Goal: Task Accomplishment & Management: Manage account settings

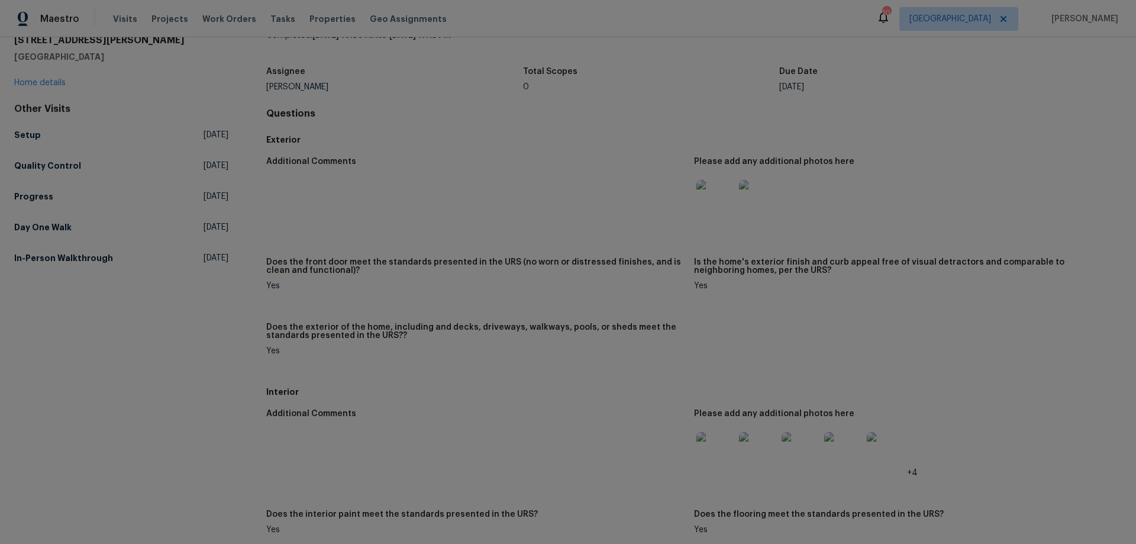
scroll to position [59, 0]
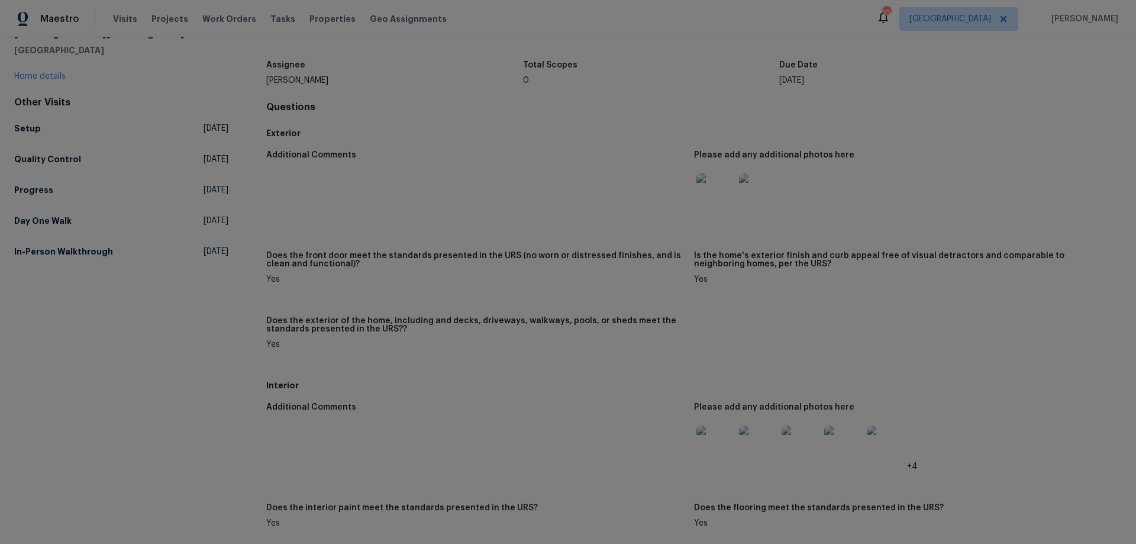
click at [711, 446] on img at bounding box center [715, 444] width 38 height 38
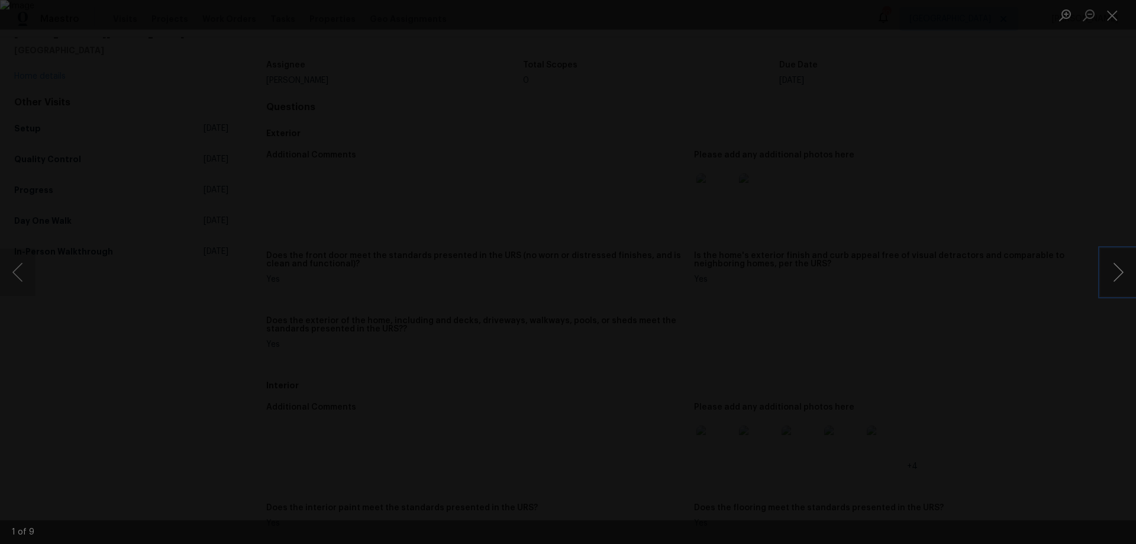
click at [1113, 272] on button "Next image" at bounding box center [1119, 272] width 36 height 47
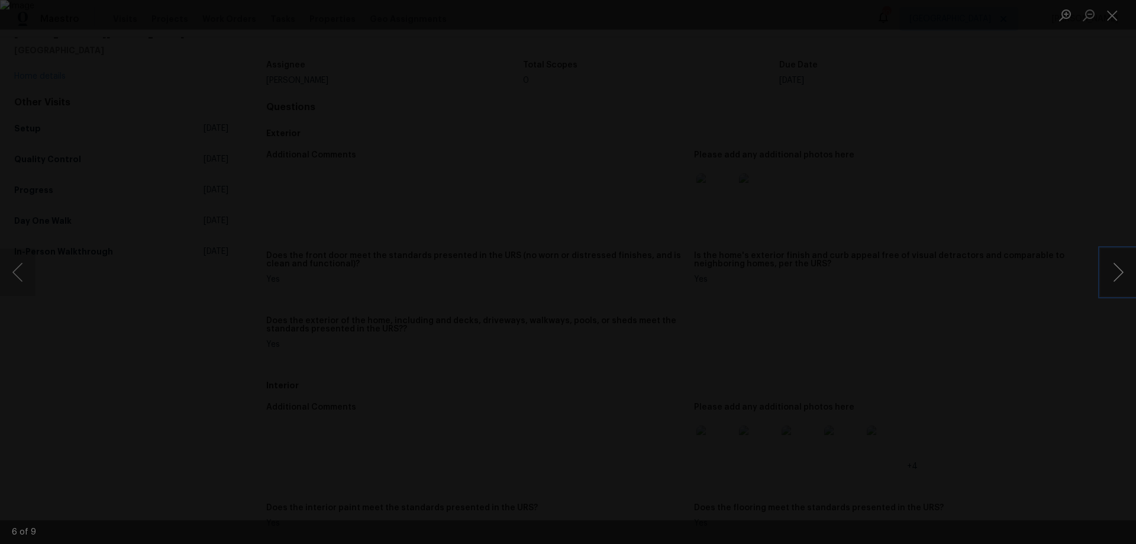
click at [1113, 272] on button "Next image" at bounding box center [1119, 272] width 36 height 47
click at [1044, 334] on div "Lightbox" at bounding box center [568, 272] width 1136 height 544
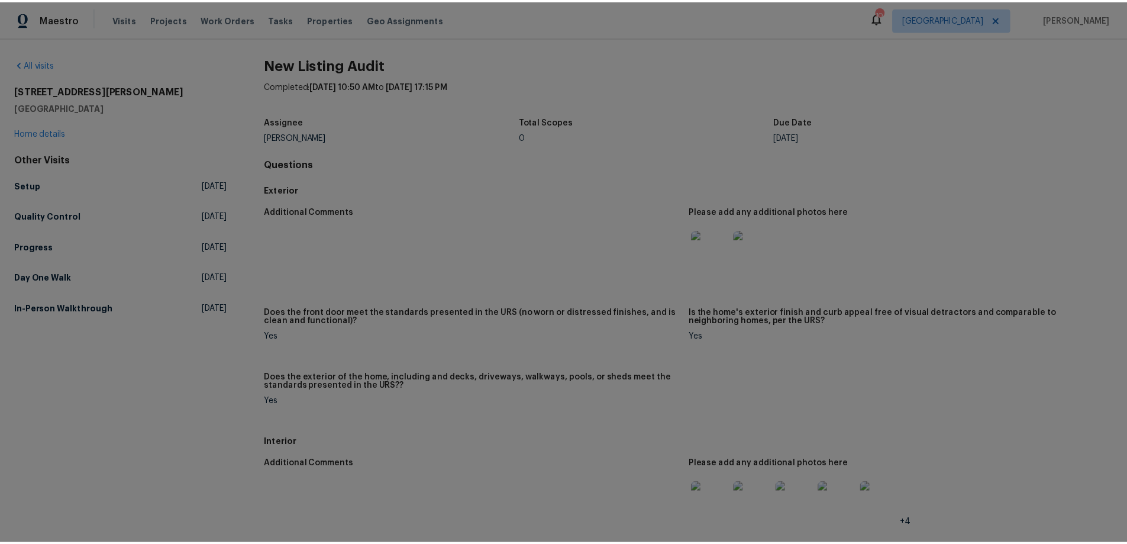
scroll to position [0, 0]
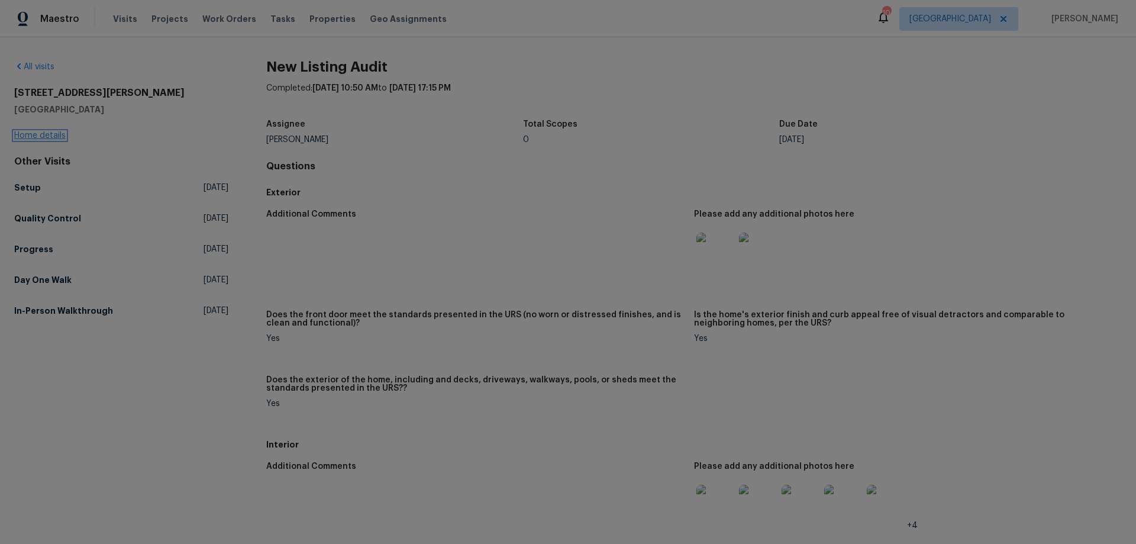
click at [33, 135] on link "Home details" at bounding box center [39, 135] width 51 height 8
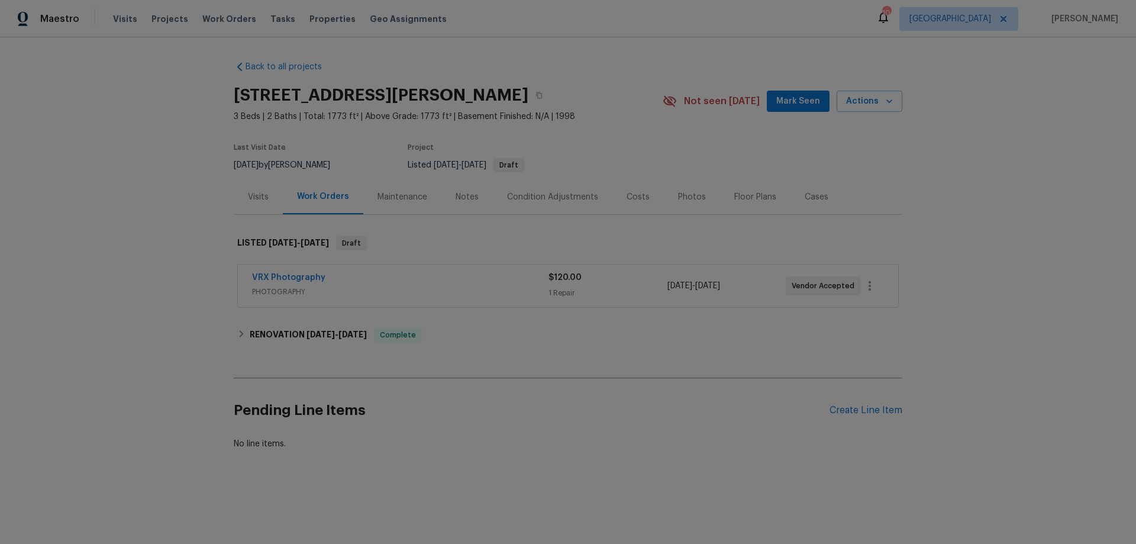
click at [457, 201] on div "Notes" at bounding box center [467, 197] width 23 height 12
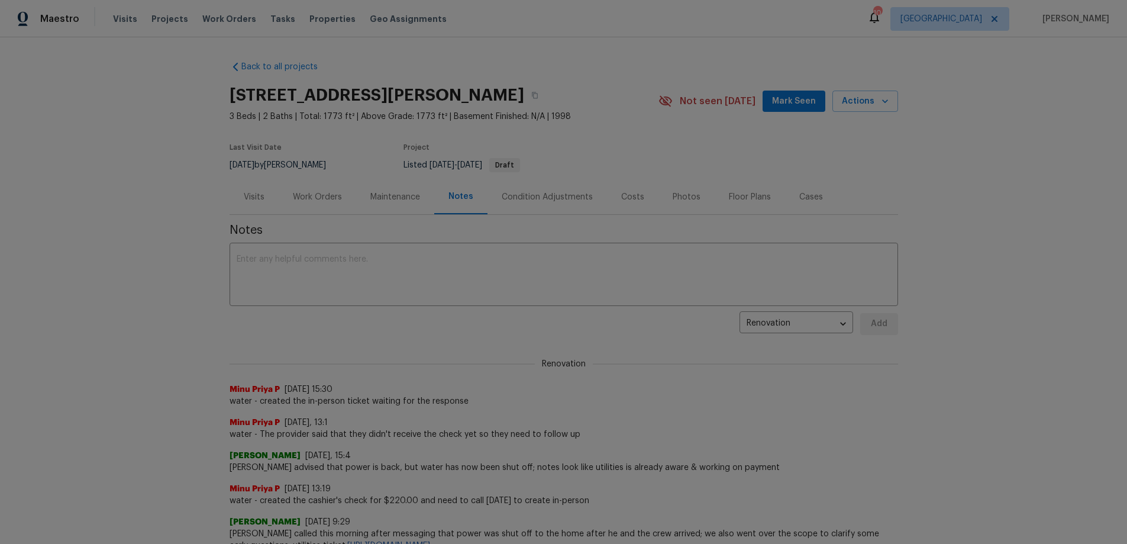
click at [320, 195] on div "Work Orders" at bounding box center [317, 197] width 49 height 12
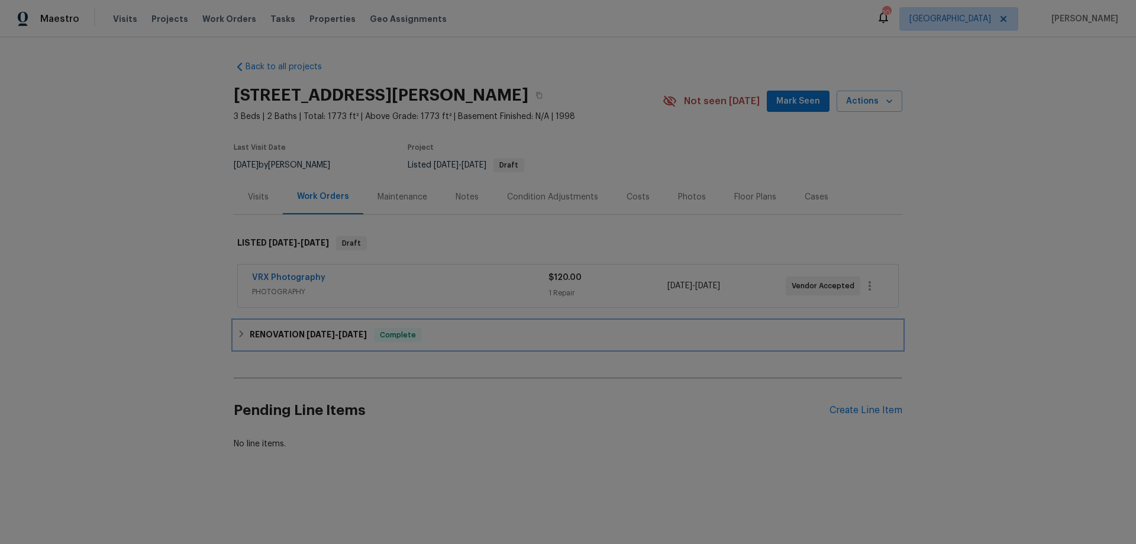
click at [298, 334] on h6 "RENOVATION 8/26/25 - 9/5/25" at bounding box center [308, 335] width 117 height 14
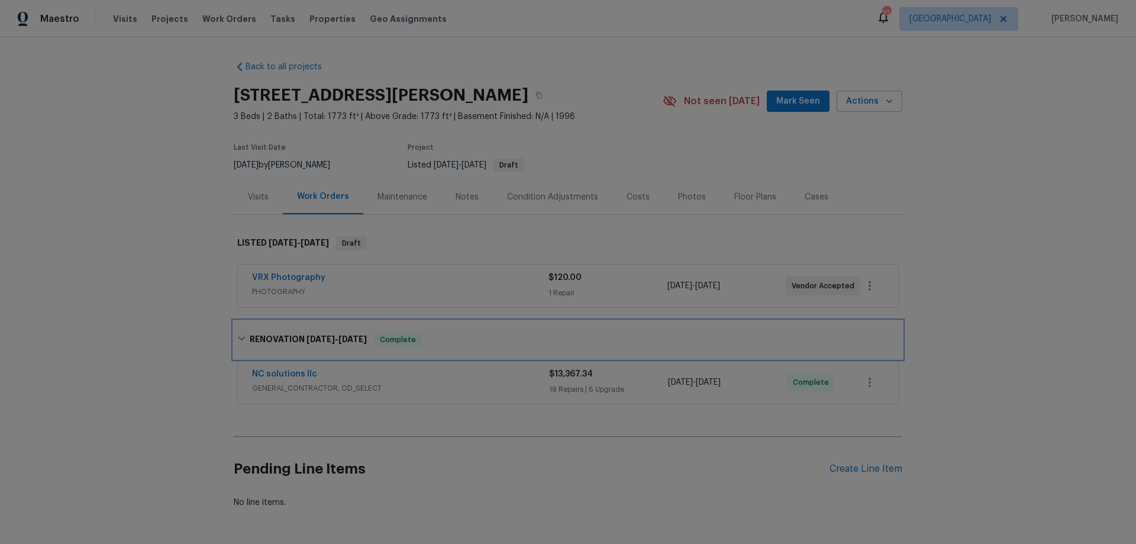
click at [297, 336] on h6 "RENOVATION 8/26/25 - 9/5/25" at bounding box center [308, 340] width 117 height 14
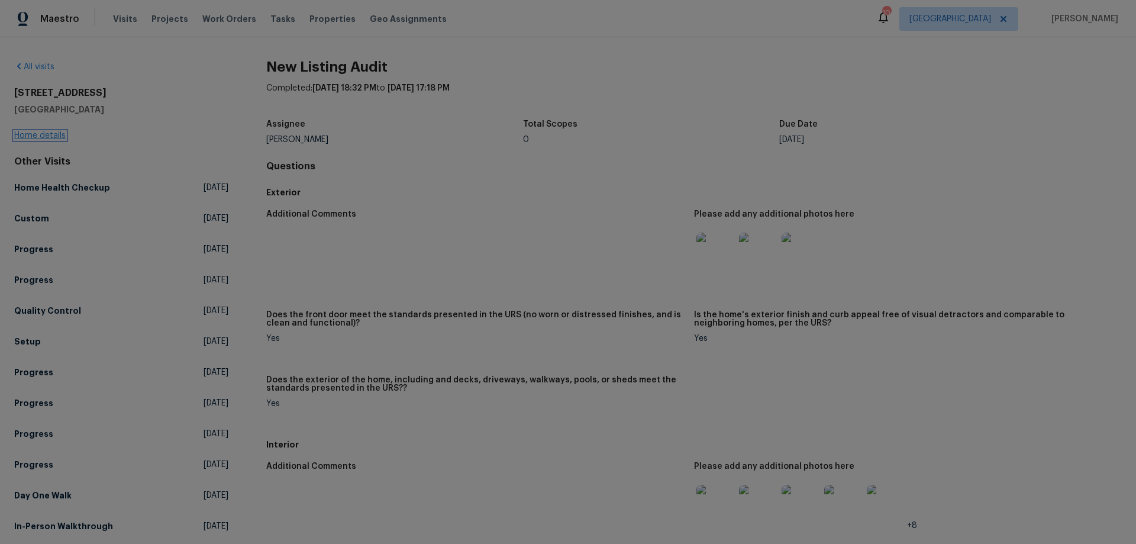
click at [46, 136] on link "Home details" at bounding box center [39, 135] width 51 height 8
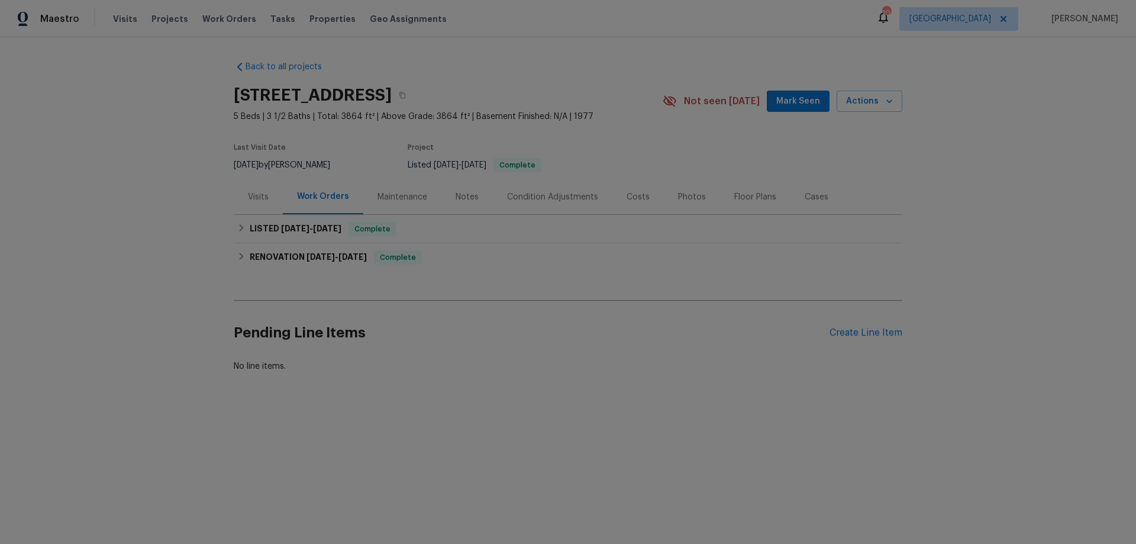
click at [686, 199] on div "Photos" at bounding box center [692, 197] width 28 height 12
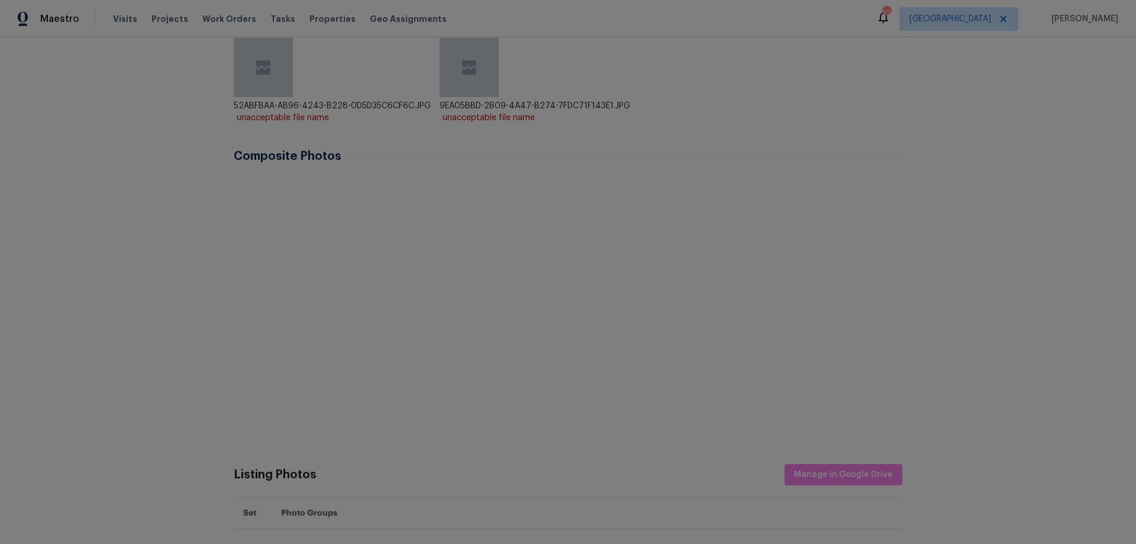
scroll to position [237, 0]
click at [554, 197] on img at bounding box center [556, 205] width 59 height 59
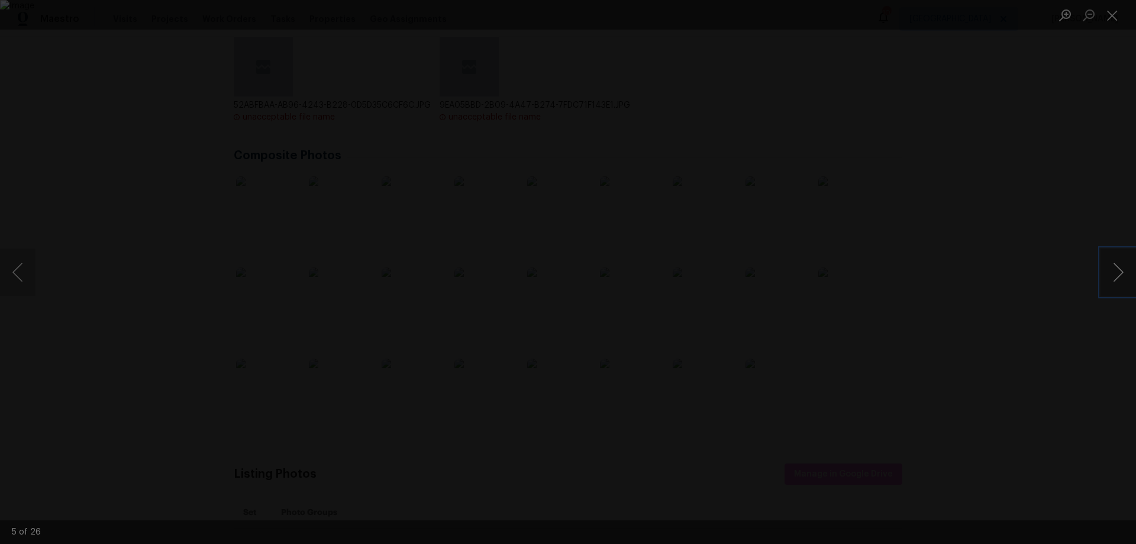
click at [1118, 263] on button "Next image" at bounding box center [1119, 272] width 36 height 47
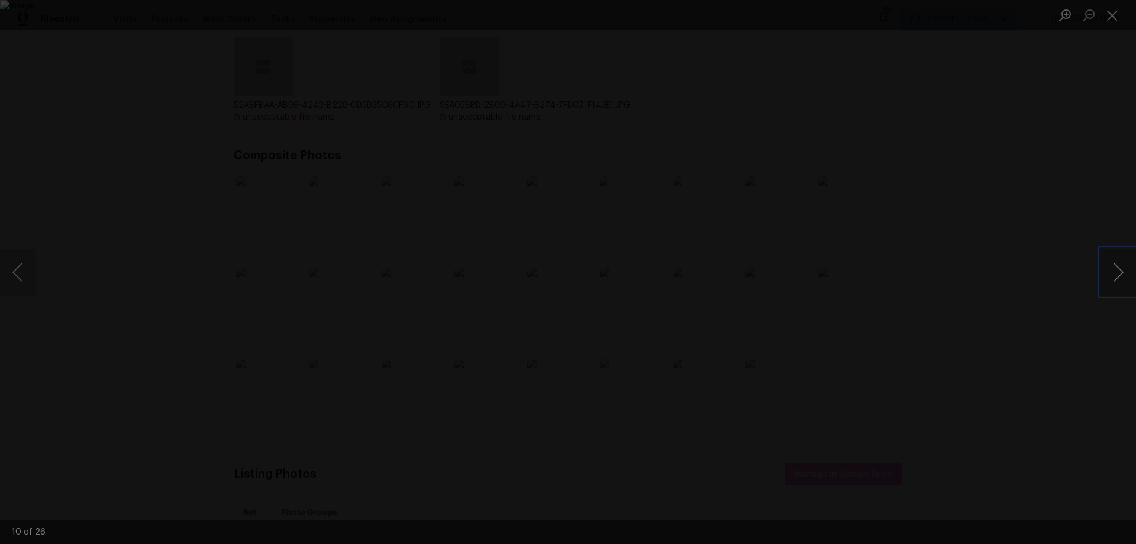
click at [1118, 263] on button "Next image" at bounding box center [1119, 272] width 36 height 47
click at [1111, 275] on button "Next image" at bounding box center [1119, 272] width 36 height 47
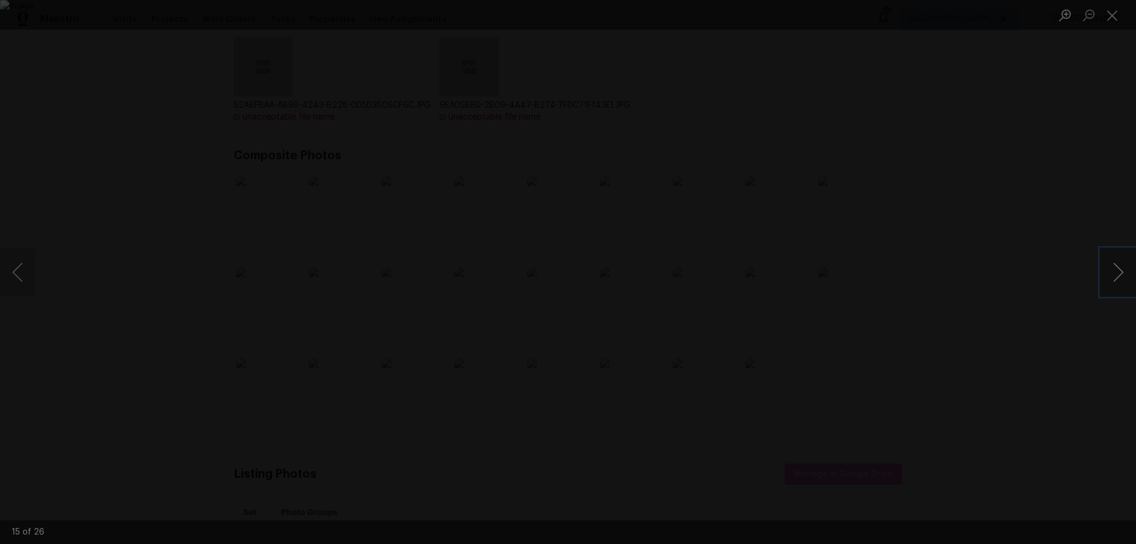
click at [1110, 275] on button "Next image" at bounding box center [1119, 272] width 36 height 47
click at [1110, 276] on button "Next image" at bounding box center [1119, 272] width 36 height 47
click at [1109, 276] on button "Next image" at bounding box center [1119, 272] width 36 height 47
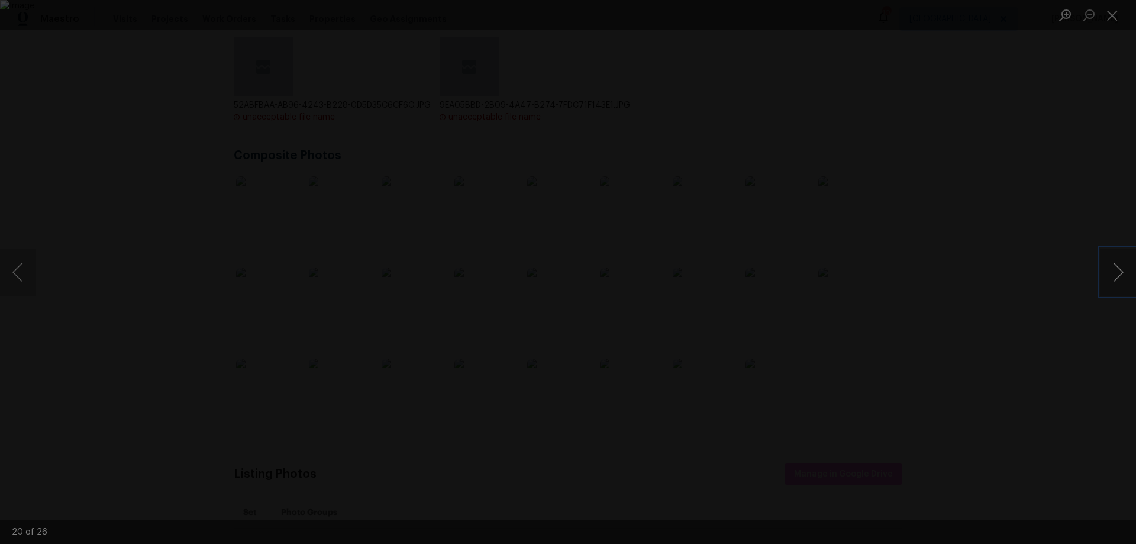
click at [1108, 276] on button "Next image" at bounding box center [1119, 272] width 36 height 47
click at [1107, 276] on button "Next image" at bounding box center [1119, 272] width 36 height 47
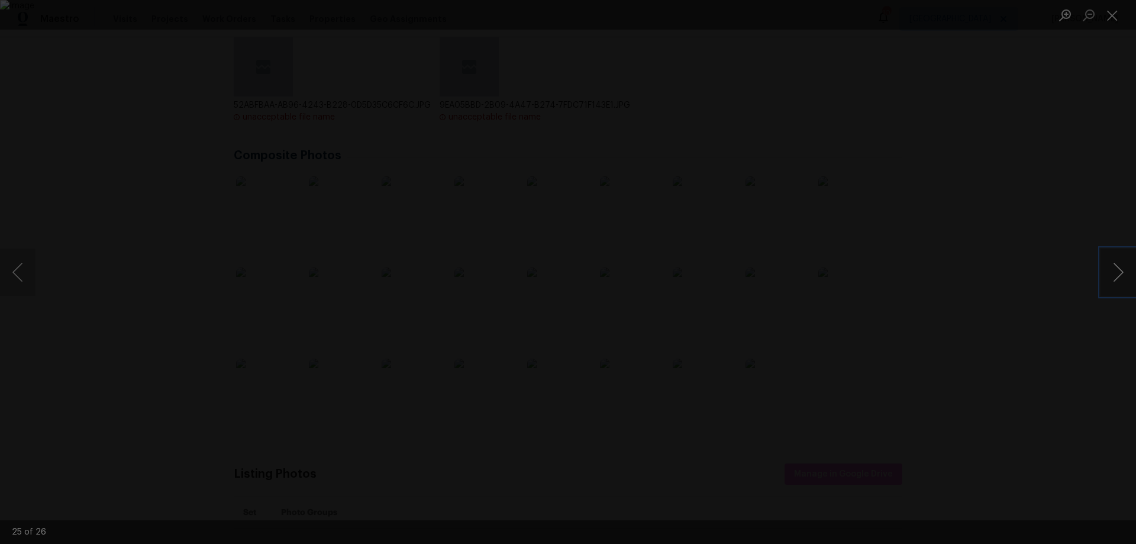
click at [1107, 276] on button "Next image" at bounding box center [1119, 272] width 36 height 47
click at [1094, 131] on div "Lightbox" at bounding box center [568, 272] width 1136 height 544
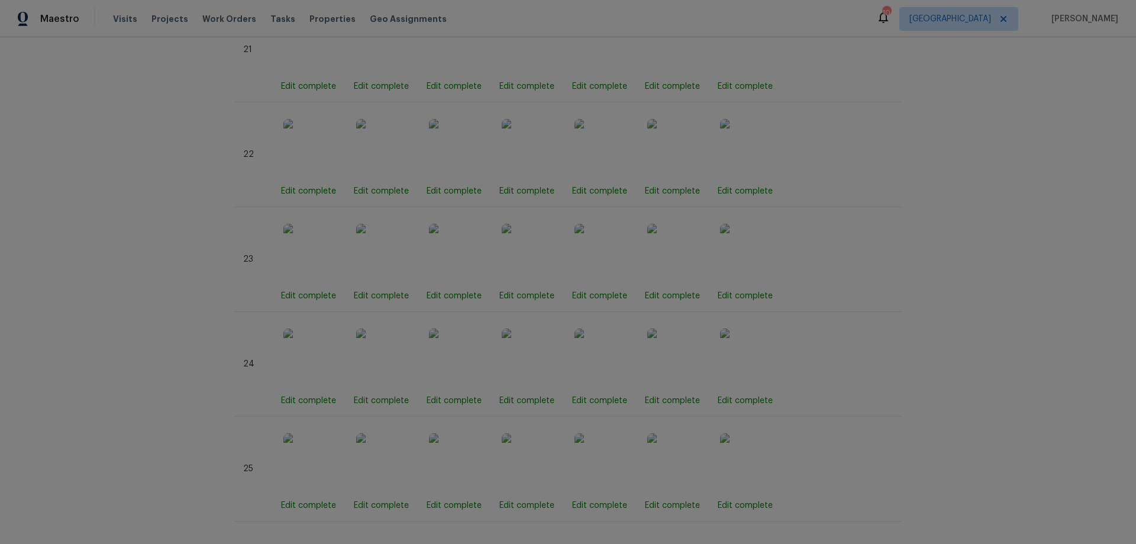
scroll to position [2965, 0]
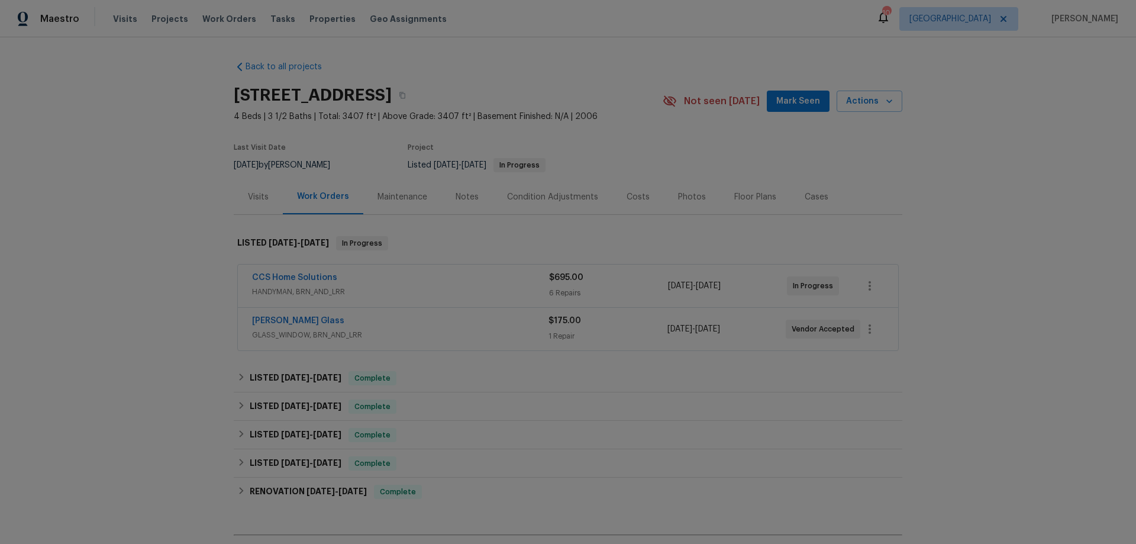
click at [417, 283] on div "CCS Home Solutions" at bounding box center [400, 279] width 297 height 14
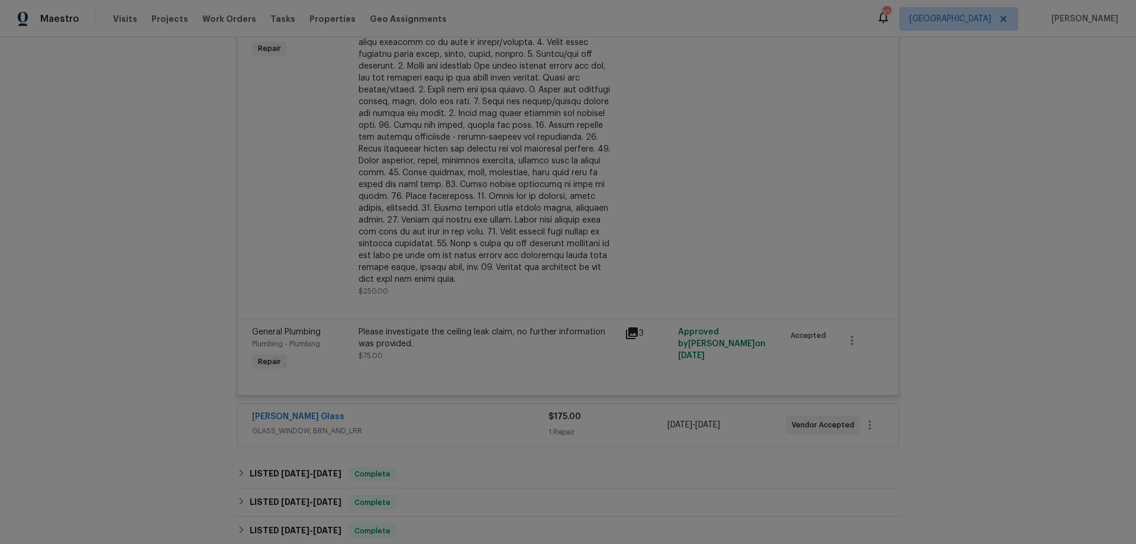
scroll to position [710, 0]
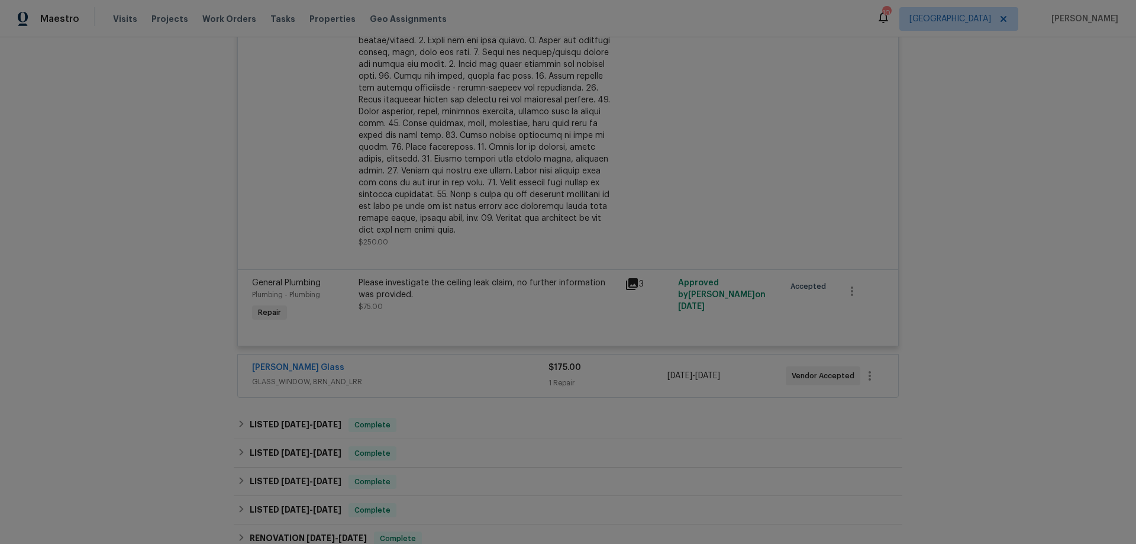
click at [412, 362] on div "Soto Glass" at bounding box center [400, 369] width 296 height 14
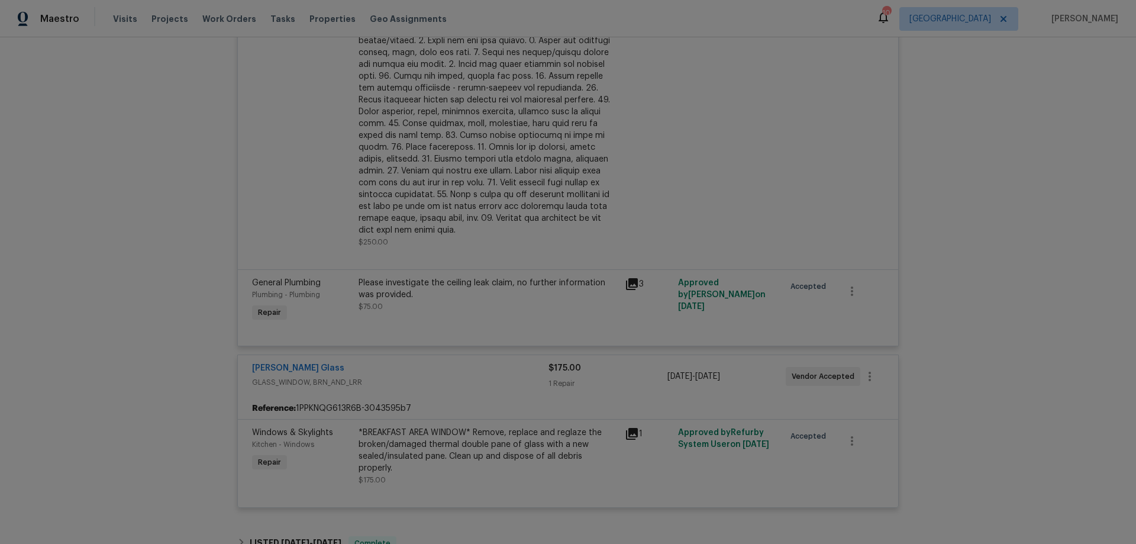
click at [413, 362] on div "Soto Glass" at bounding box center [400, 369] width 296 height 14
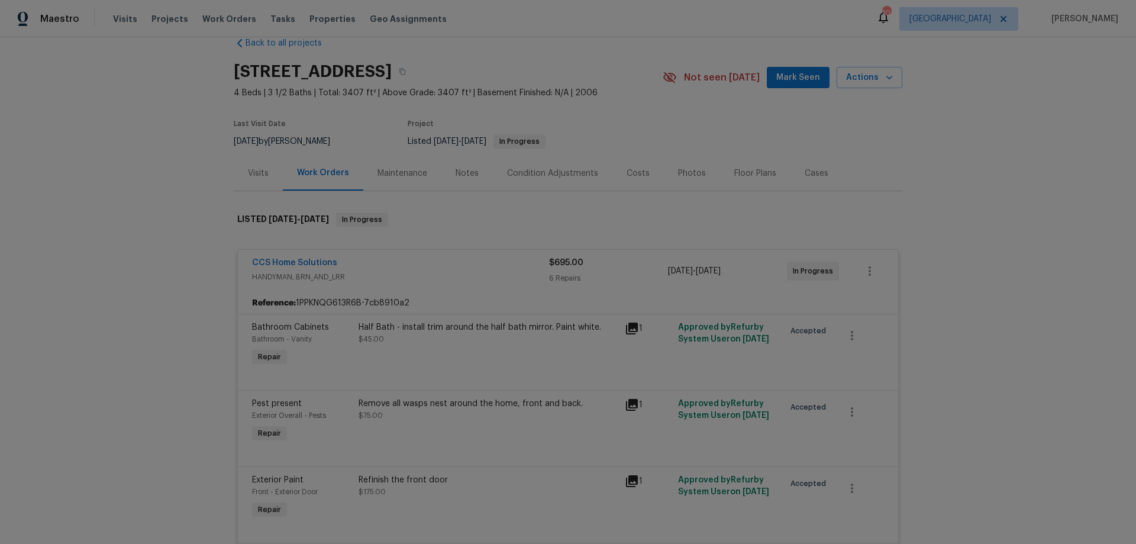
scroll to position [0, 0]
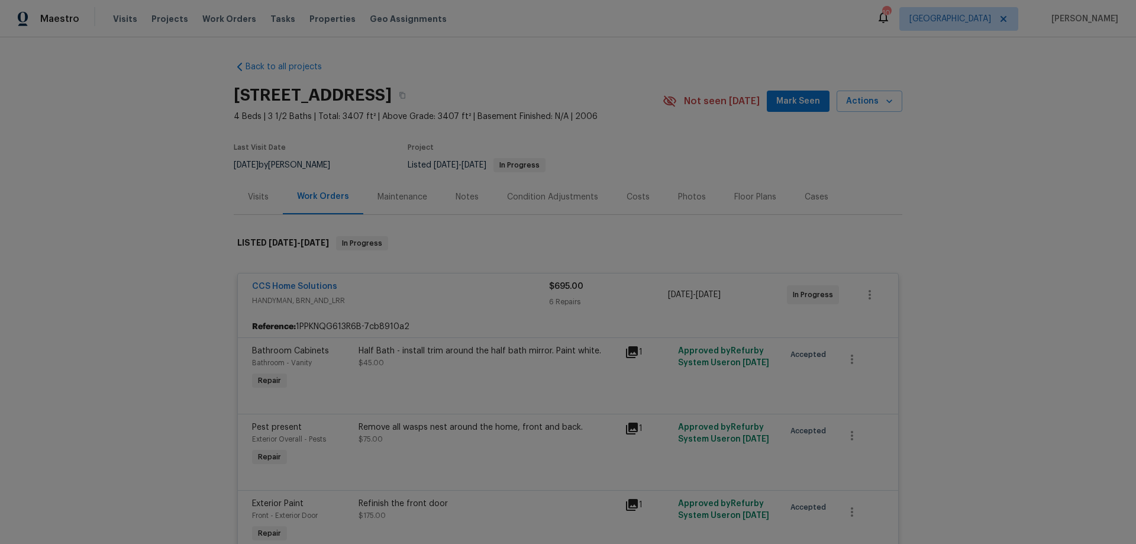
click at [440, 286] on div "CCS Home Solutions" at bounding box center [400, 287] width 297 height 14
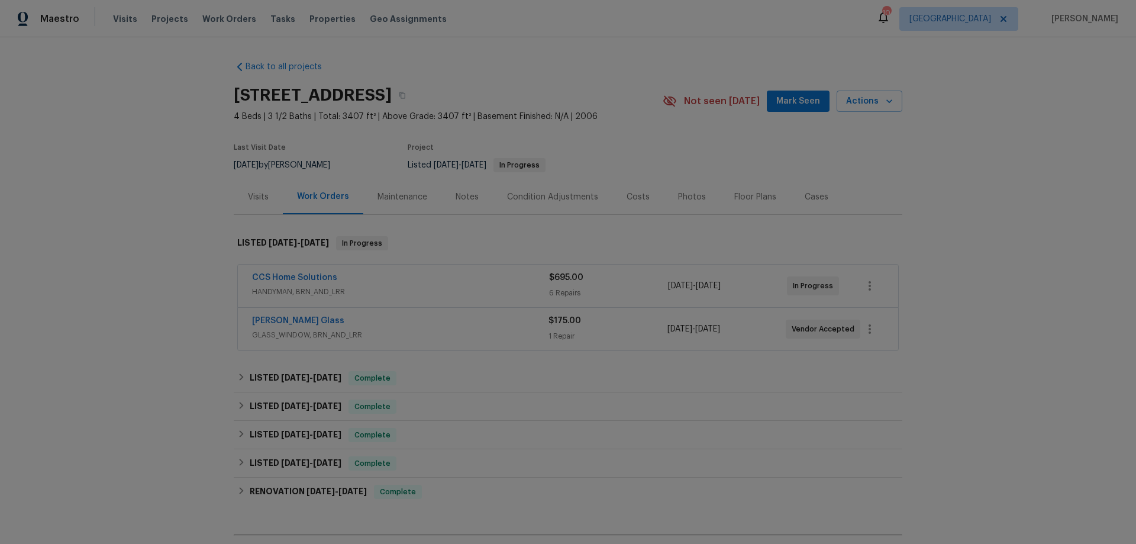
click at [463, 198] on div "Notes" at bounding box center [467, 197] width 23 height 12
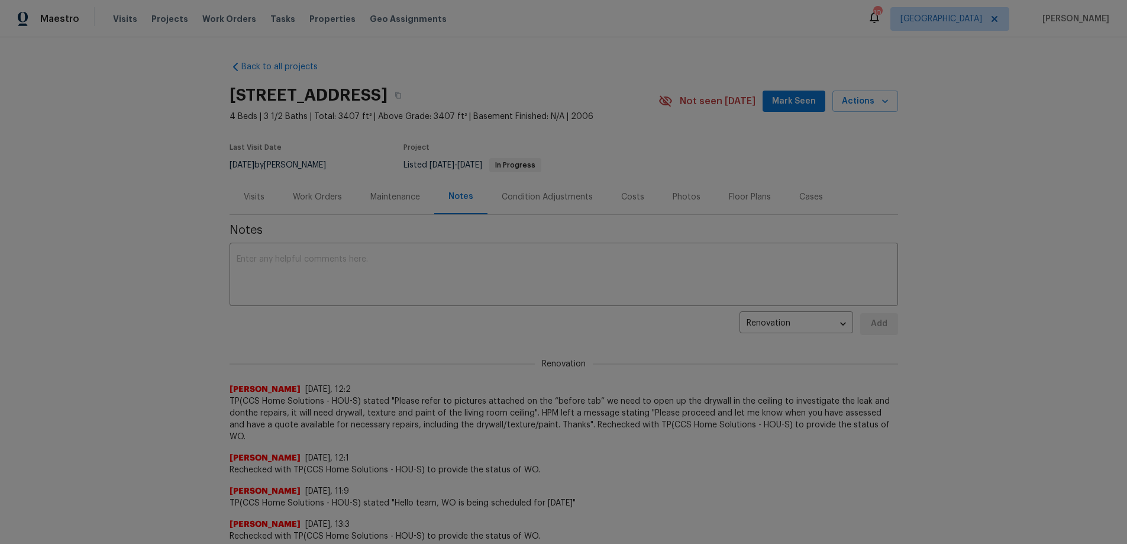
click at [324, 194] on div "Work Orders" at bounding box center [317, 197] width 49 height 12
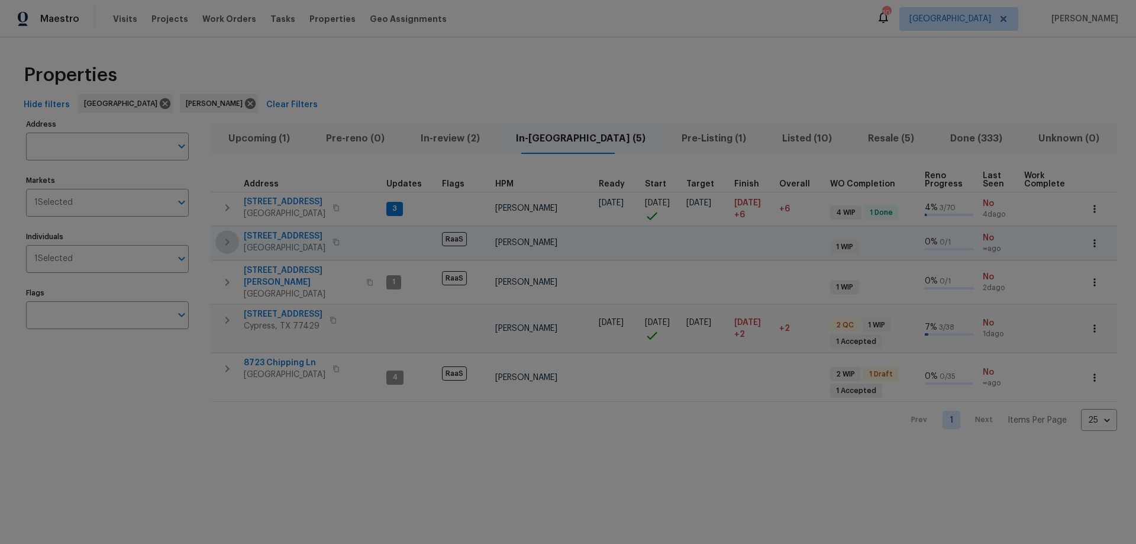
click at [226, 241] on icon "button" at bounding box center [227, 242] width 14 height 14
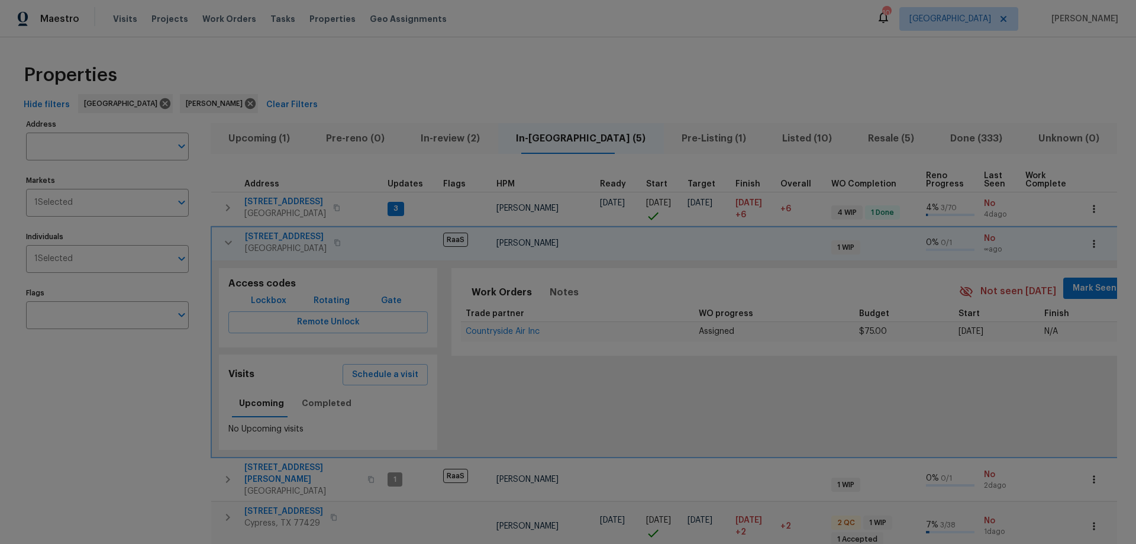
click at [233, 242] on icon "button" at bounding box center [228, 243] width 14 height 14
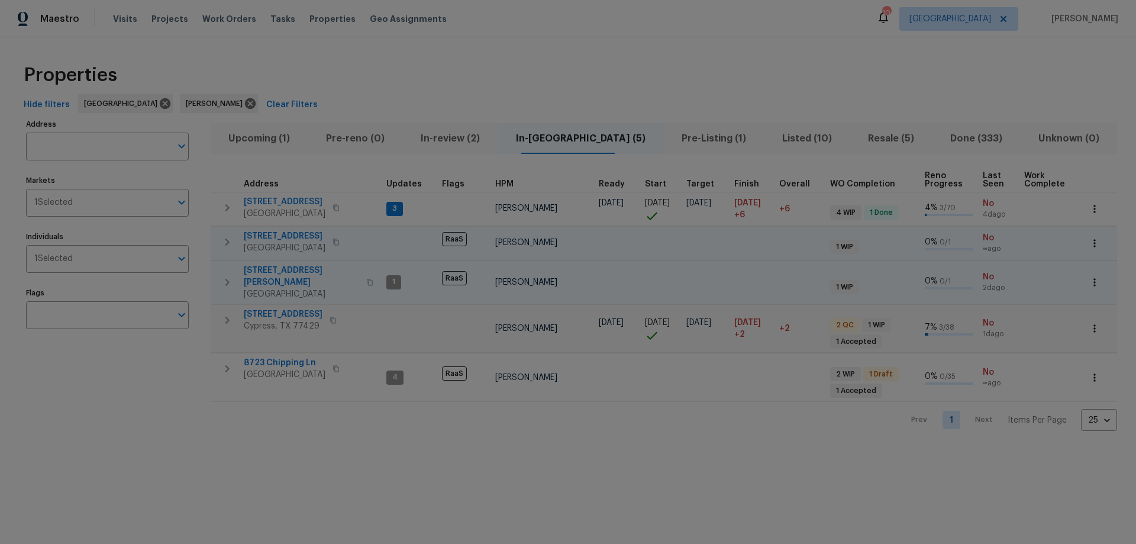
click at [230, 275] on icon "button" at bounding box center [227, 282] width 14 height 14
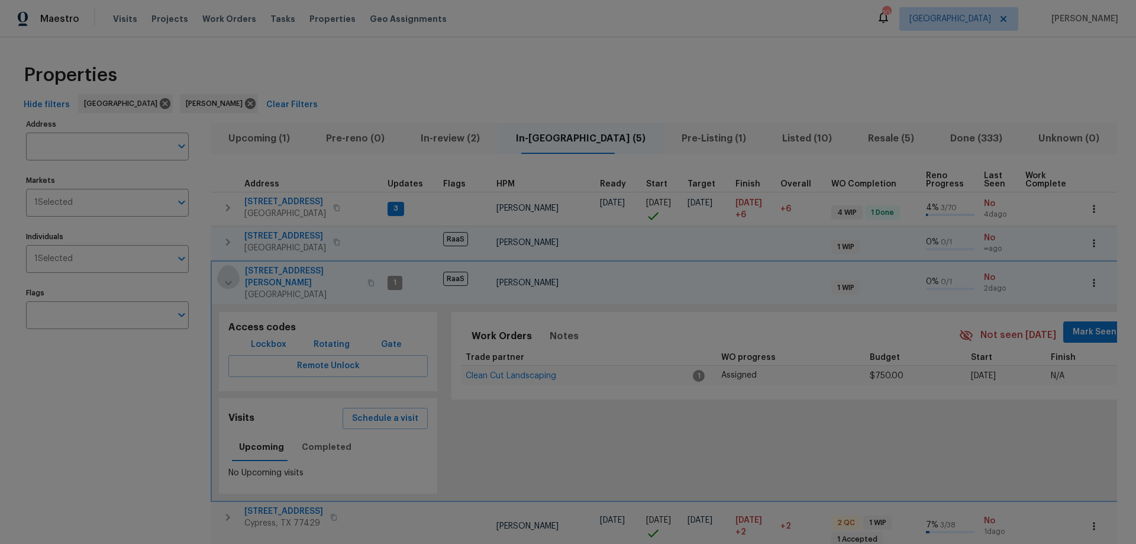
click at [230, 276] on icon "button" at bounding box center [228, 283] width 14 height 14
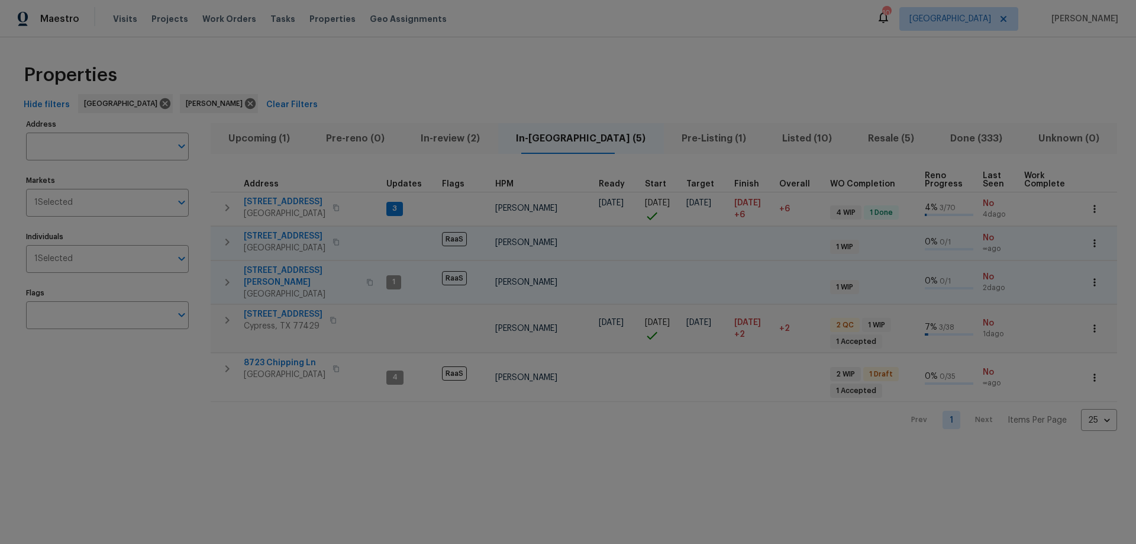
click at [230, 275] on icon "button" at bounding box center [227, 282] width 14 height 14
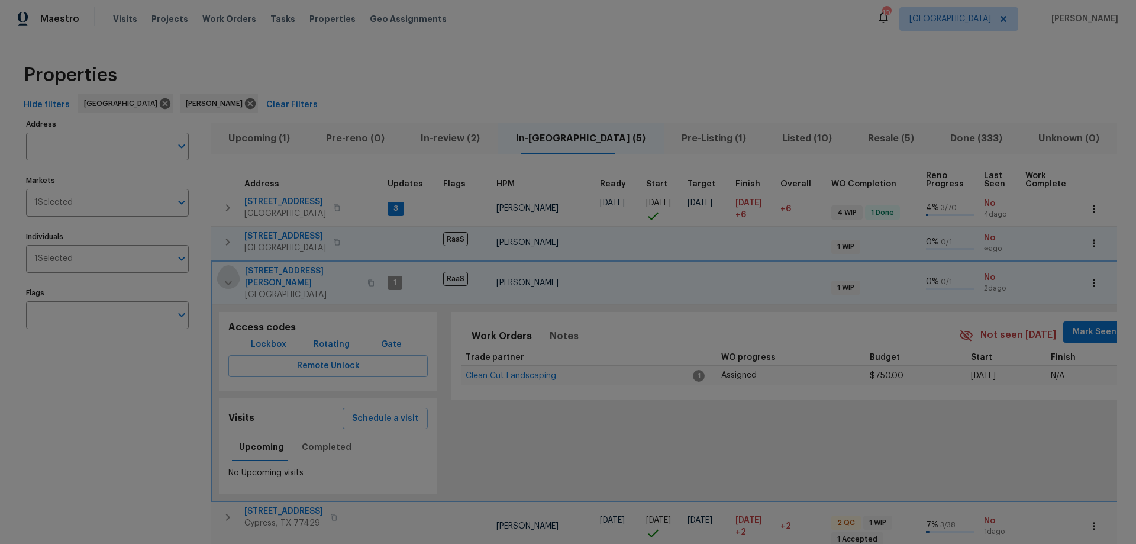
click at [228, 276] on icon "button" at bounding box center [228, 283] width 14 height 14
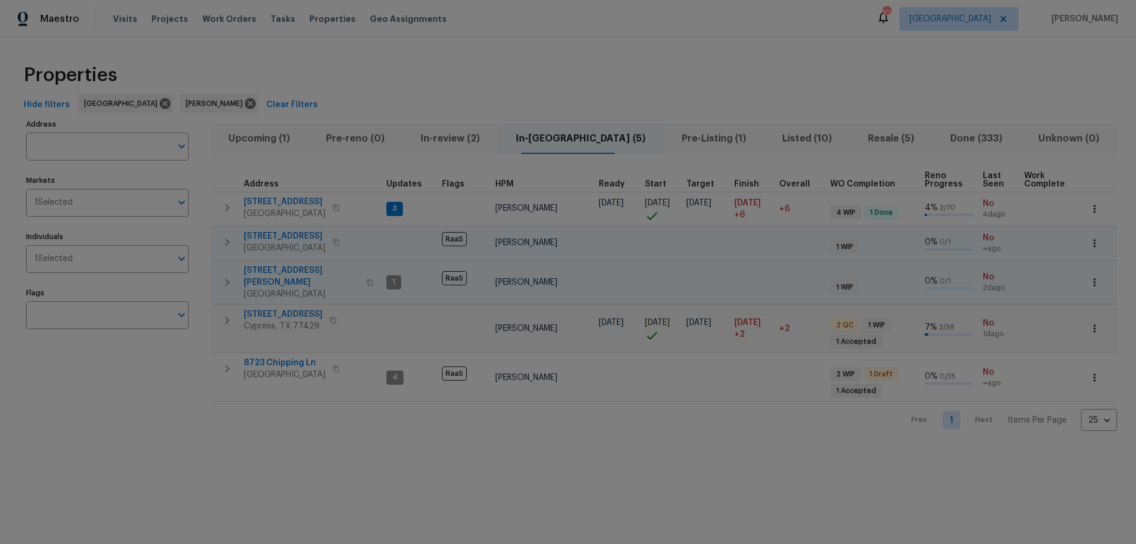
click at [224, 243] on icon "button" at bounding box center [227, 242] width 14 height 14
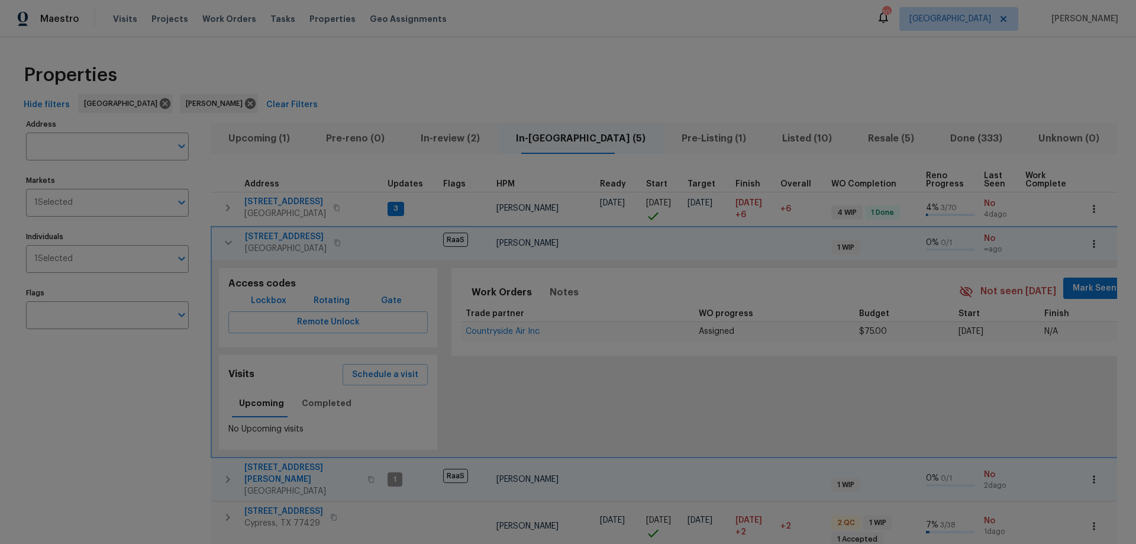
click at [228, 239] on icon "button" at bounding box center [228, 243] width 14 height 14
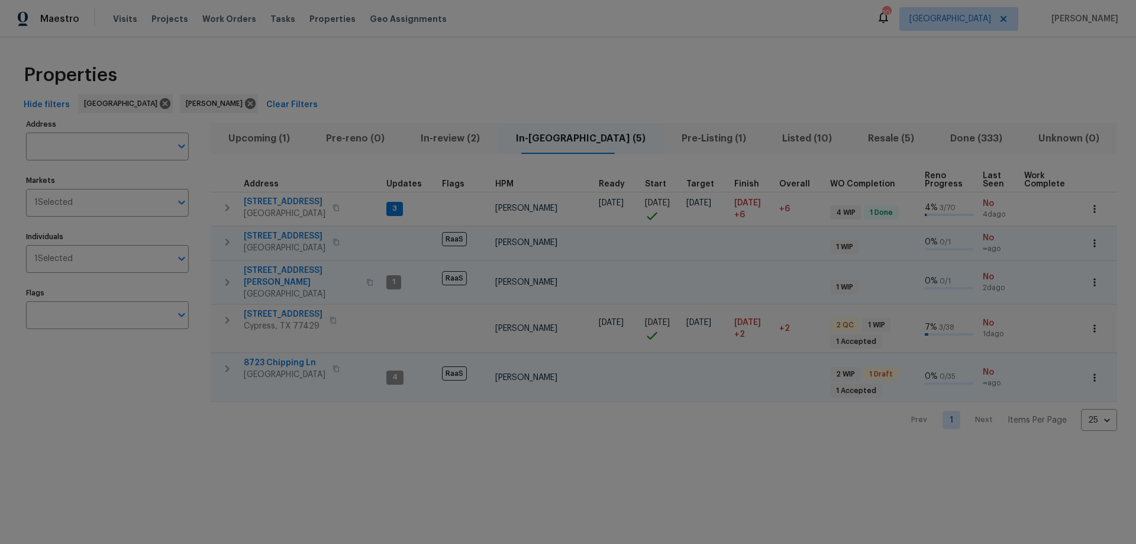
click at [227, 364] on icon "button" at bounding box center [227, 369] width 14 height 14
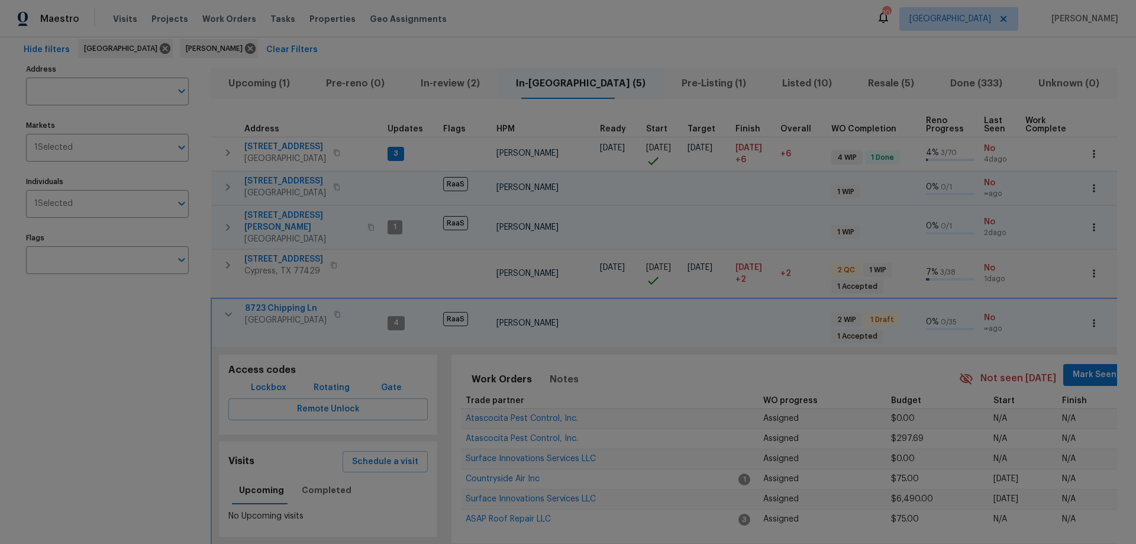
scroll to position [59, 0]
click at [229, 308] on icon "button" at bounding box center [228, 310] width 7 height 4
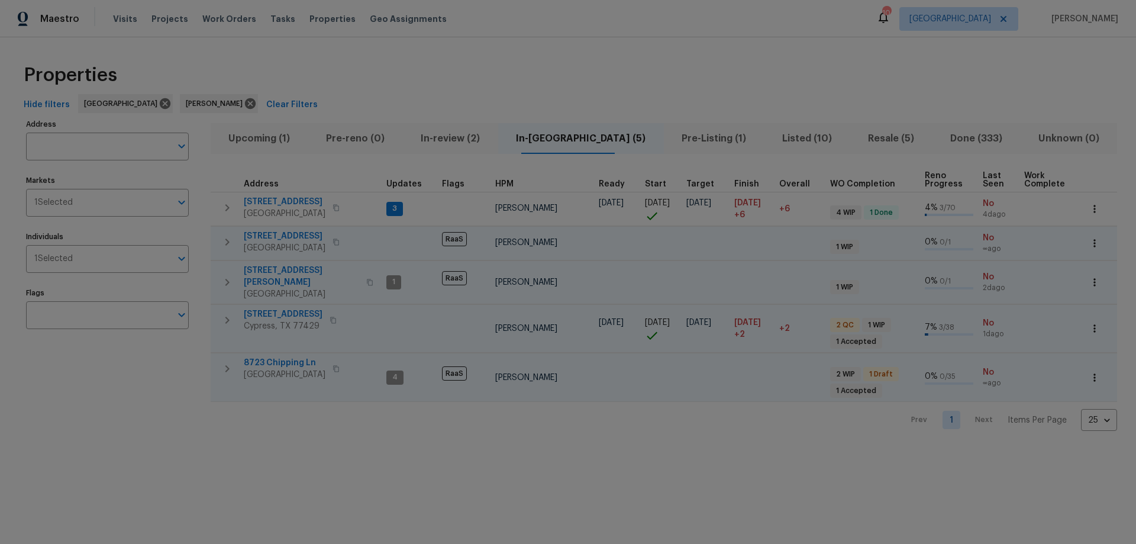
scroll to position [0, 0]
click at [227, 308] on button "button" at bounding box center [227, 320] width 24 height 24
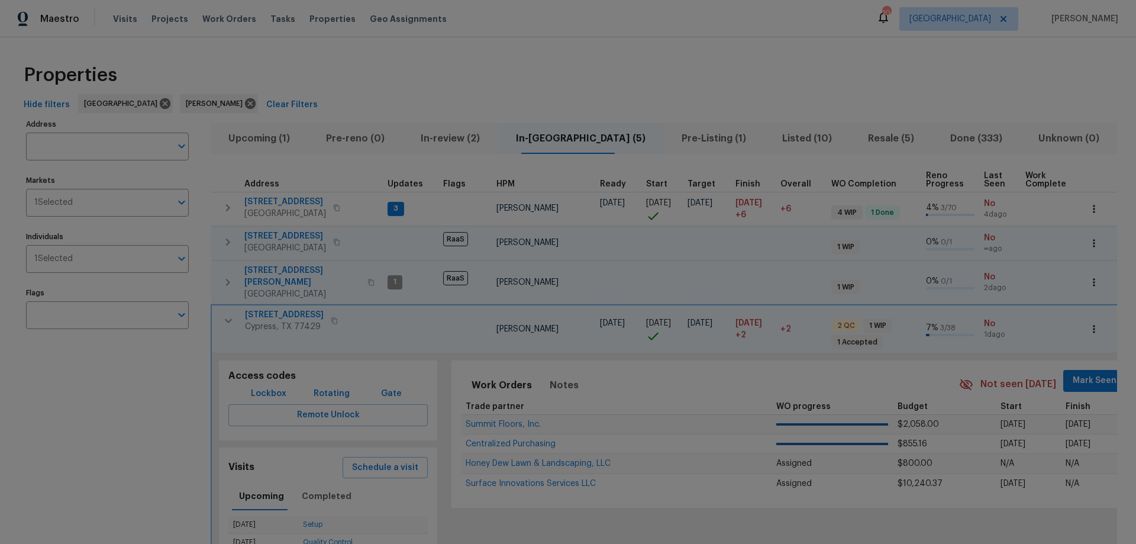
click at [228, 314] on icon "button" at bounding box center [228, 321] width 14 height 14
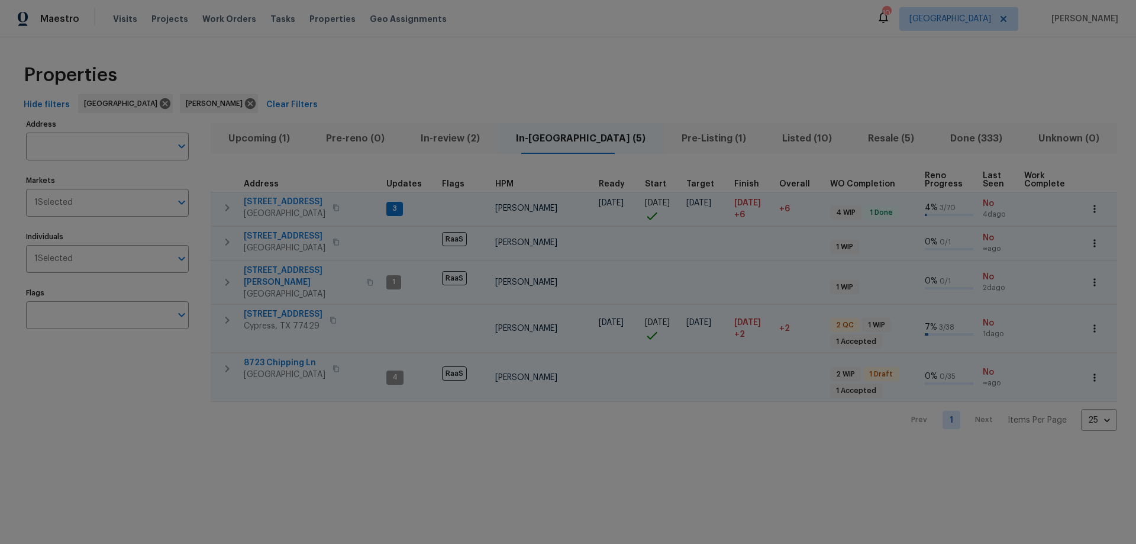
click at [270, 202] on span "[STREET_ADDRESS]" at bounding box center [285, 202] width 82 height 12
click at [276, 202] on span "[STREET_ADDRESS]" at bounding box center [285, 202] width 82 height 12
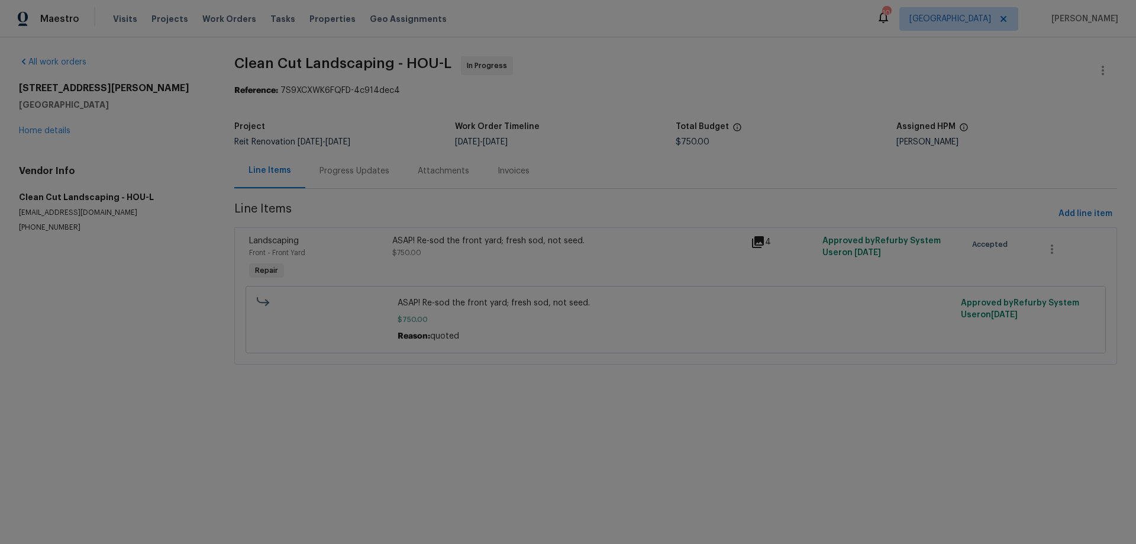
click at [363, 175] on div "Progress Updates" at bounding box center [355, 171] width 70 height 12
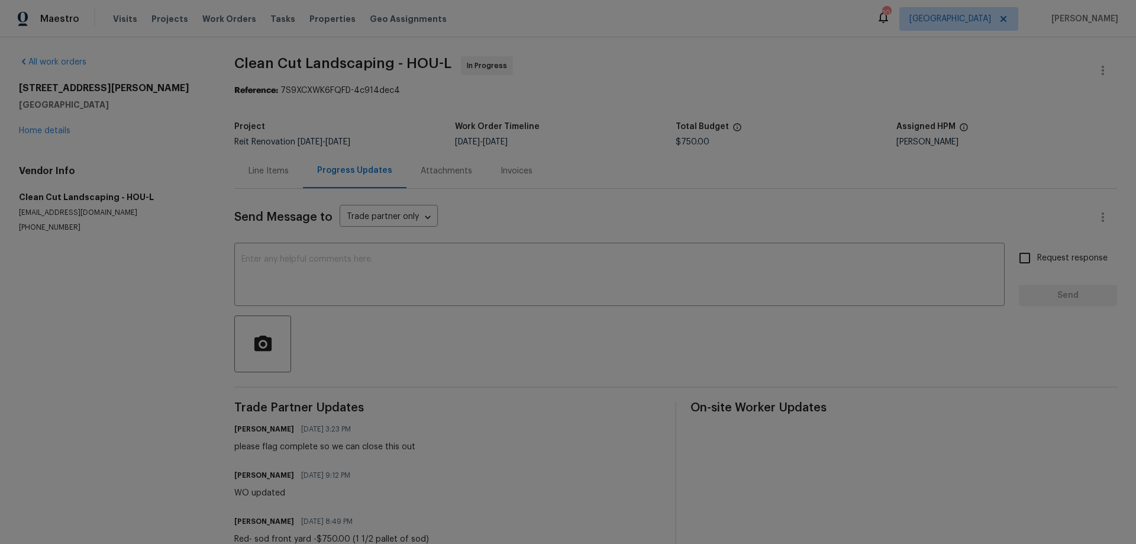
click at [286, 172] on div "Line Items" at bounding box center [269, 171] width 40 height 12
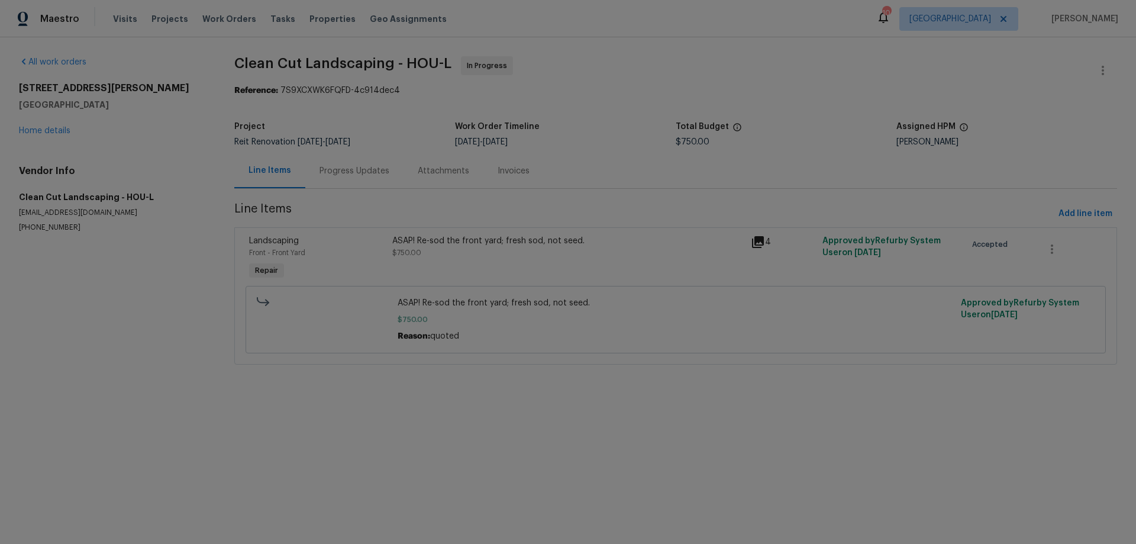
click at [343, 173] on div "Progress Updates" at bounding box center [355, 171] width 70 height 12
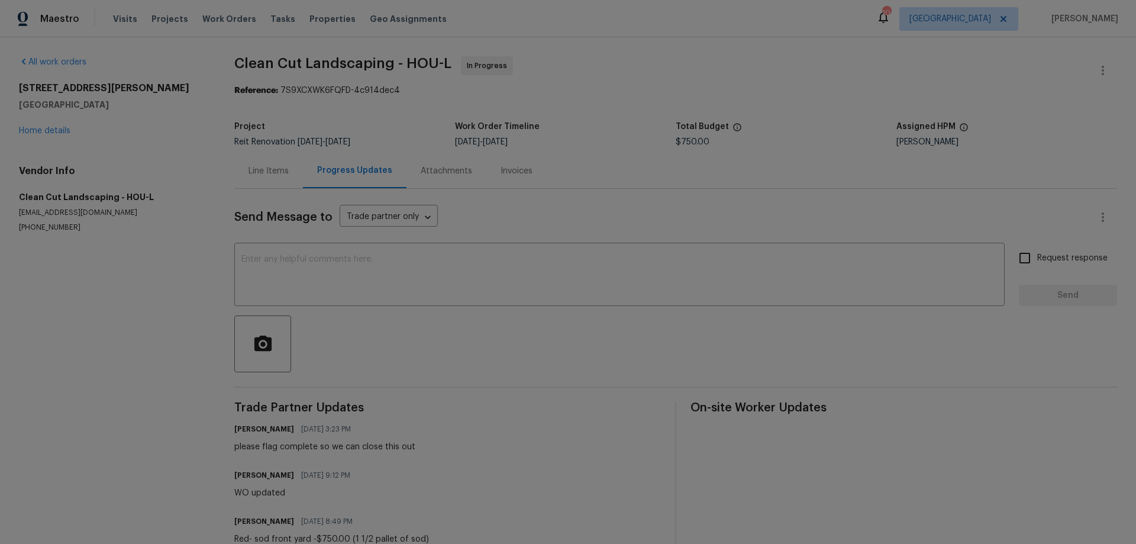
click at [285, 163] on div "Line Items" at bounding box center [268, 170] width 69 height 35
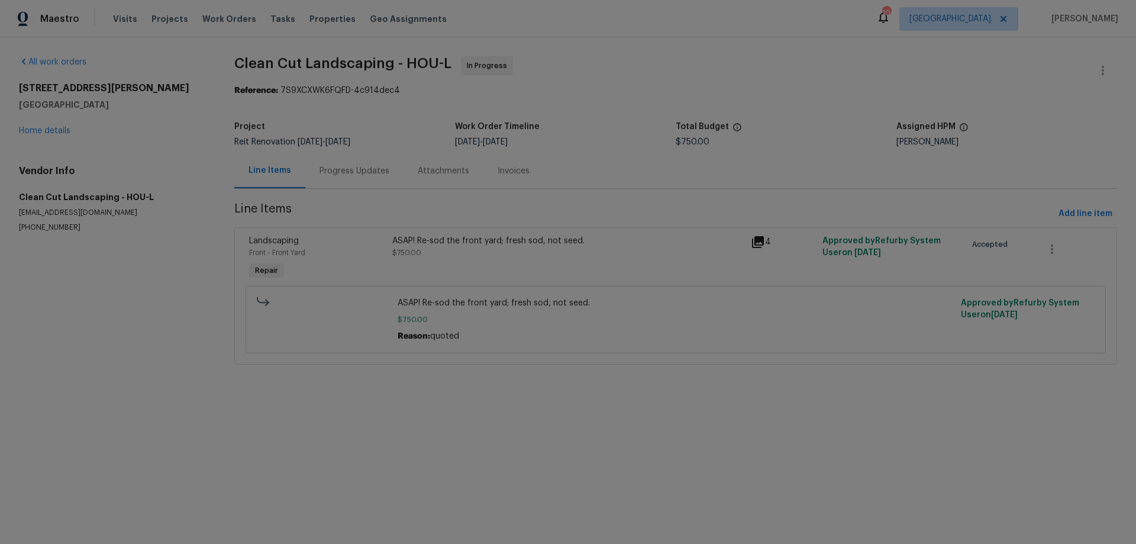
click at [425, 236] on div "ASAP! Re-sod the front yard; fresh sod, not seed." at bounding box center [567, 241] width 351 height 12
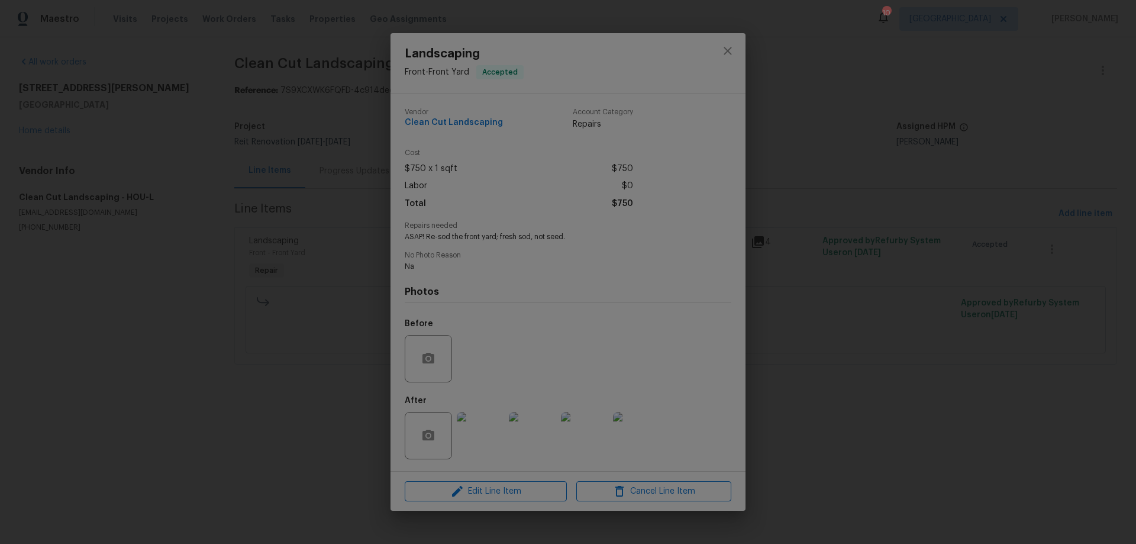
click at [481, 437] on img at bounding box center [480, 435] width 47 height 47
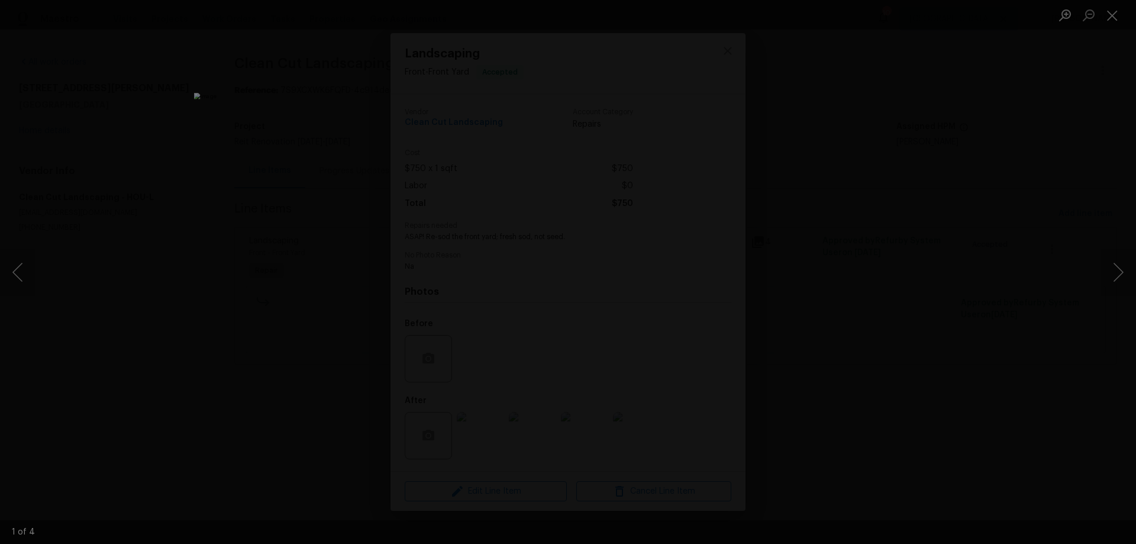
click at [856, 365] on div "Lightbox" at bounding box center [568, 272] width 1136 height 544
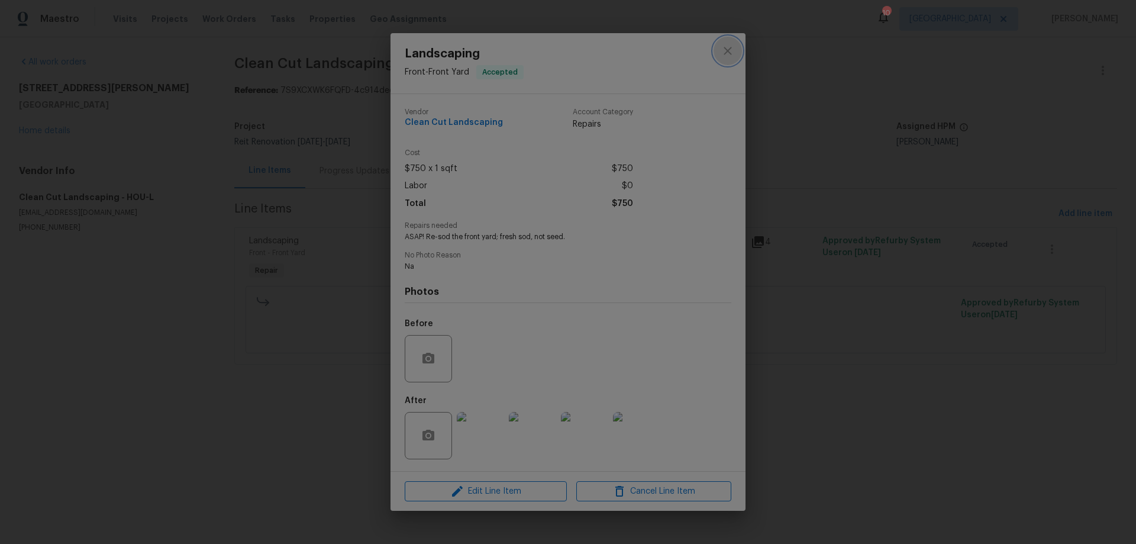
click at [728, 47] on icon "close" at bounding box center [728, 51] width 14 height 14
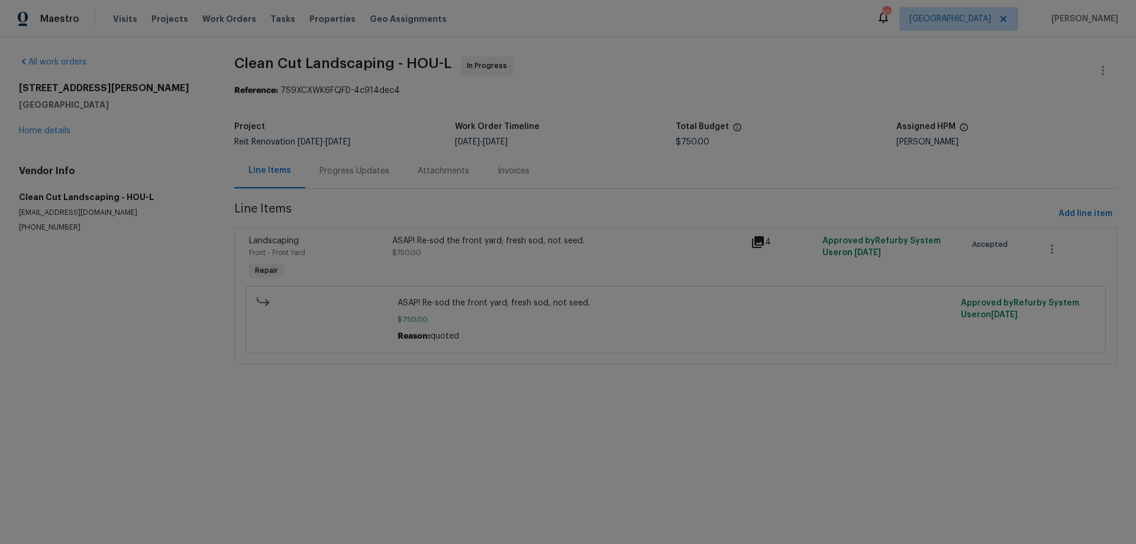
click at [346, 172] on div "Progress Updates" at bounding box center [355, 171] width 70 height 12
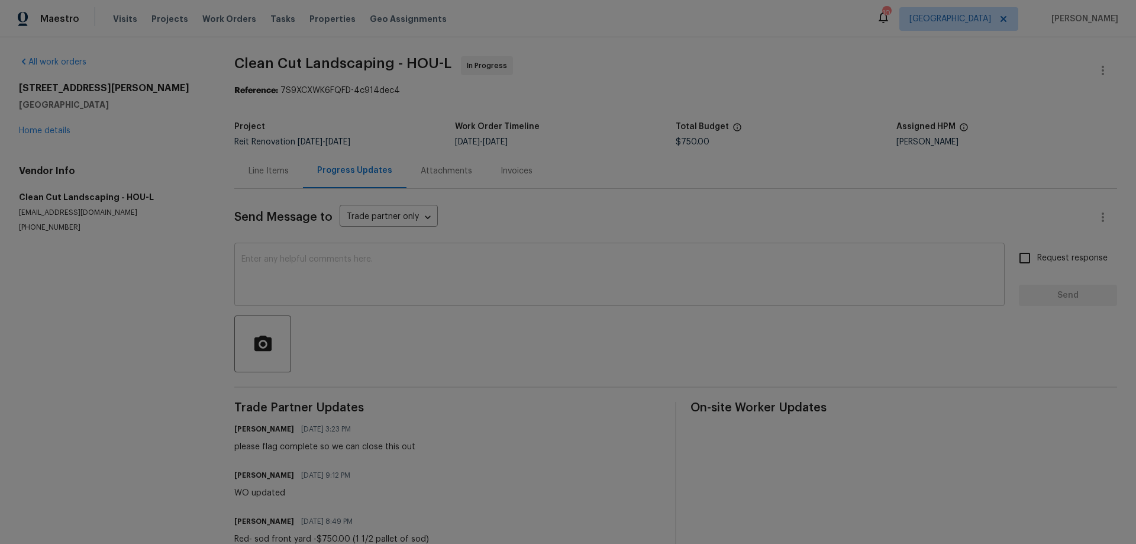
click at [377, 280] on textarea at bounding box center [619, 275] width 756 height 41
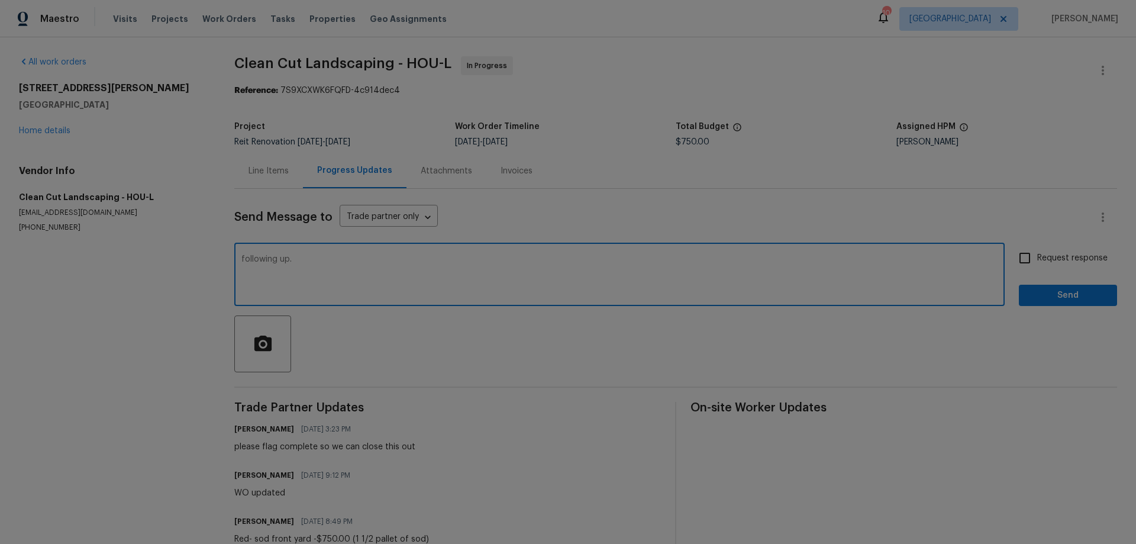
type textarea "following up."
click at [1012, 259] on input "Request response" at bounding box center [1024, 258] width 25 height 25
checkbox input "true"
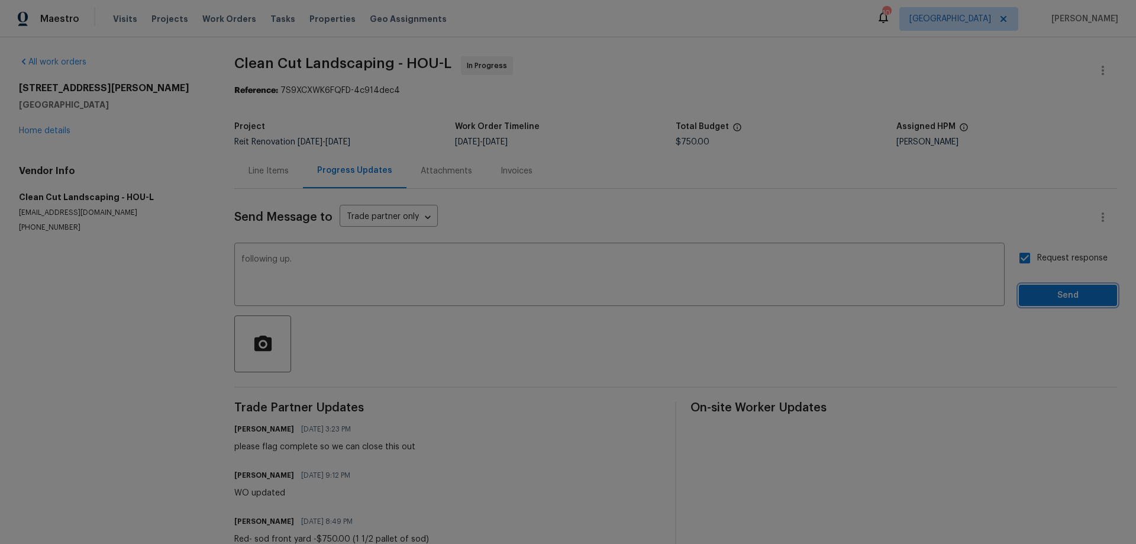
click at [1052, 295] on span "Send" at bounding box center [1067, 295] width 79 height 15
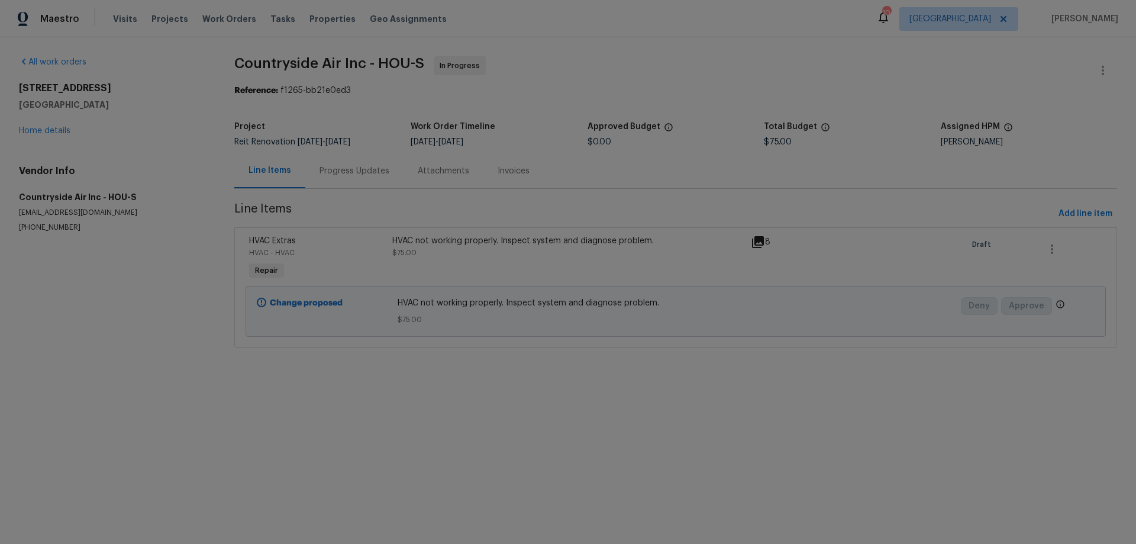
click at [333, 165] on div "Progress Updates" at bounding box center [355, 171] width 70 height 12
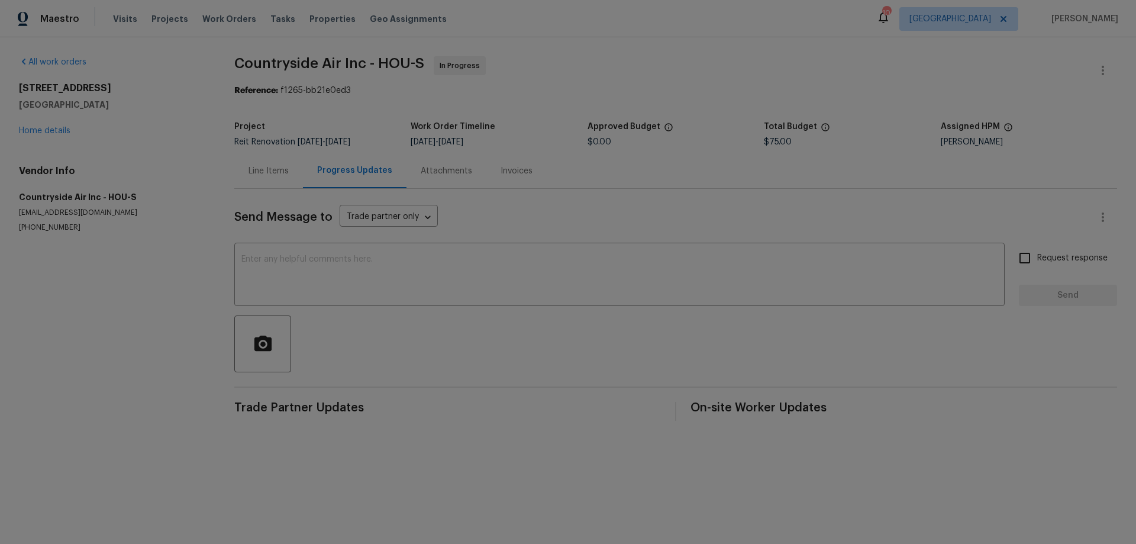
click at [271, 166] on div "Line Items" at bounding box center [269, 171] width 40 height 12
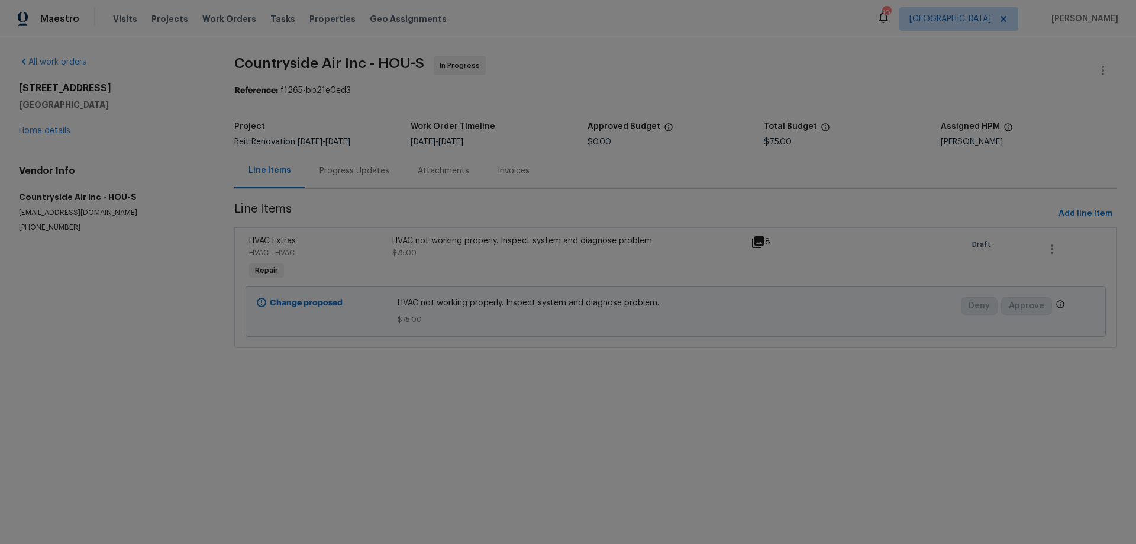
click at [631, 241] on div "HVAC not working properly. Inspect system and diagnose problem." at bounding box center [567, 241] width 351 height 12
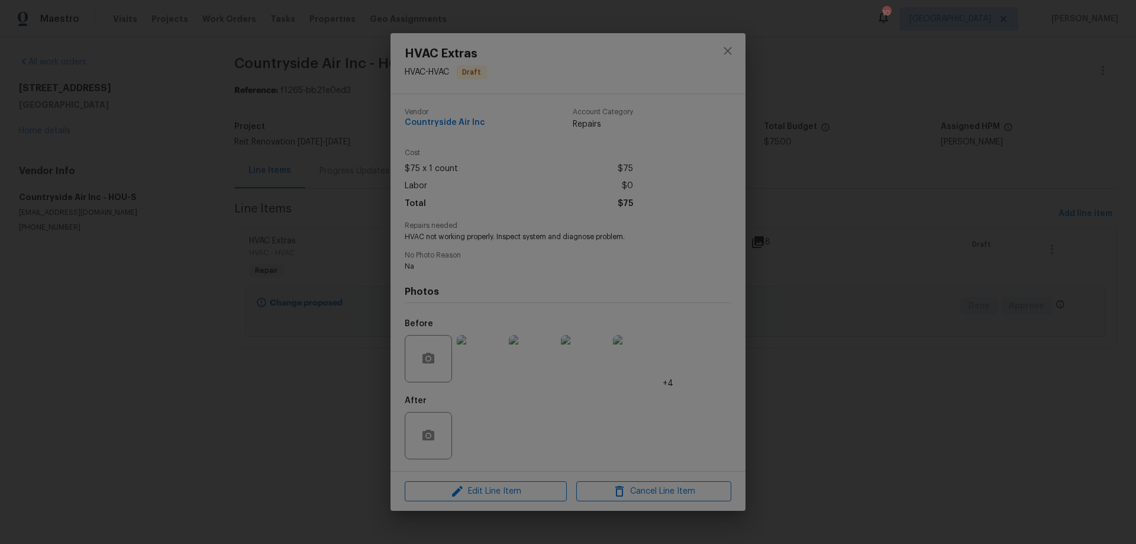
click at [485, 366] on img at bounding box center [480, 358] width 47 height 47
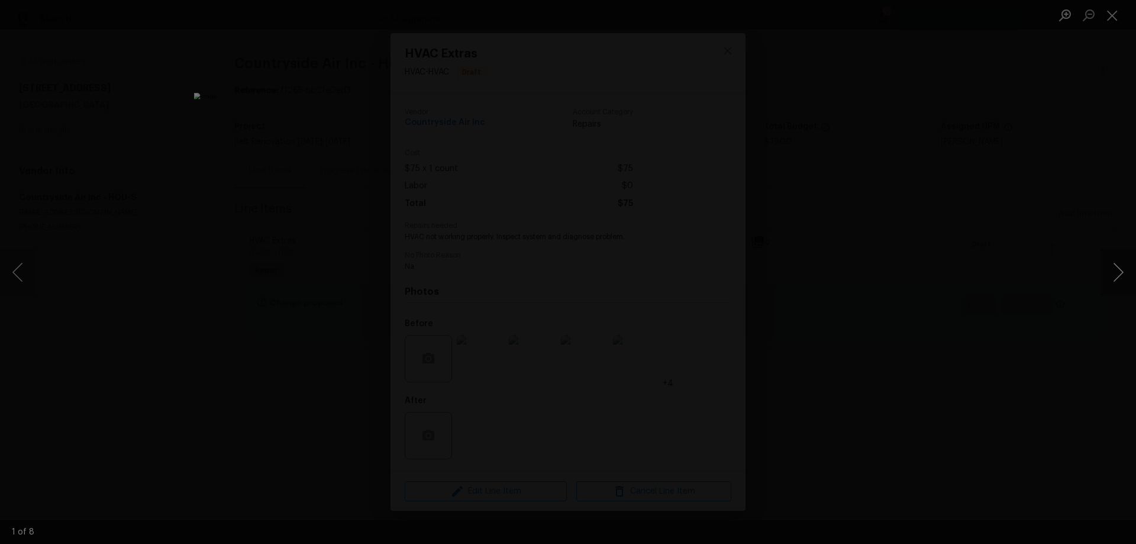
click at [1111, 279] on button "Next image" at bounding box center [1119, 272] width 36 height 47
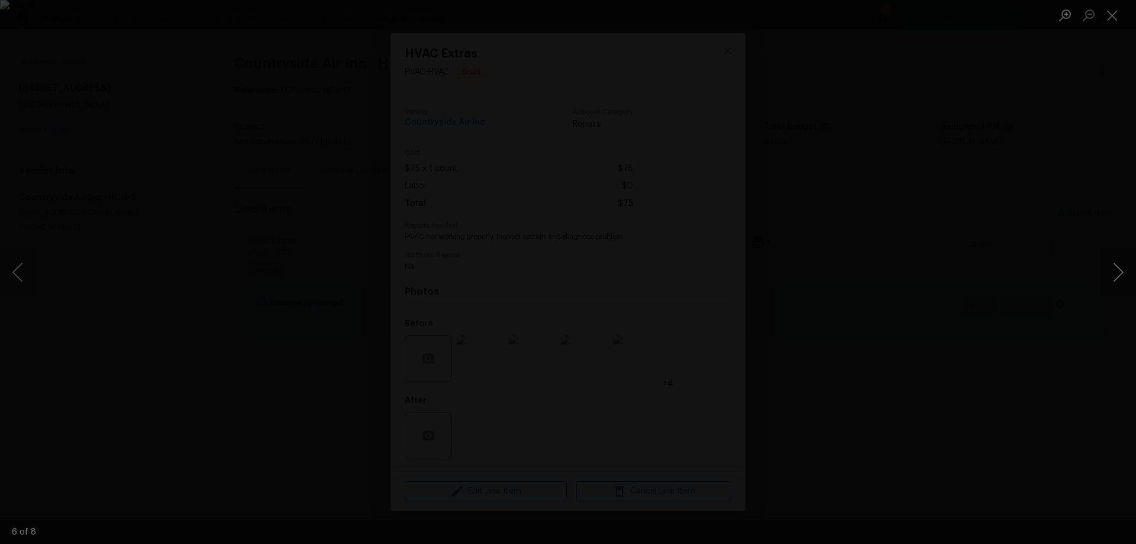
click at [1111, 279] on button "Next image" at bounding box center [1119, 272] width 36 height 47
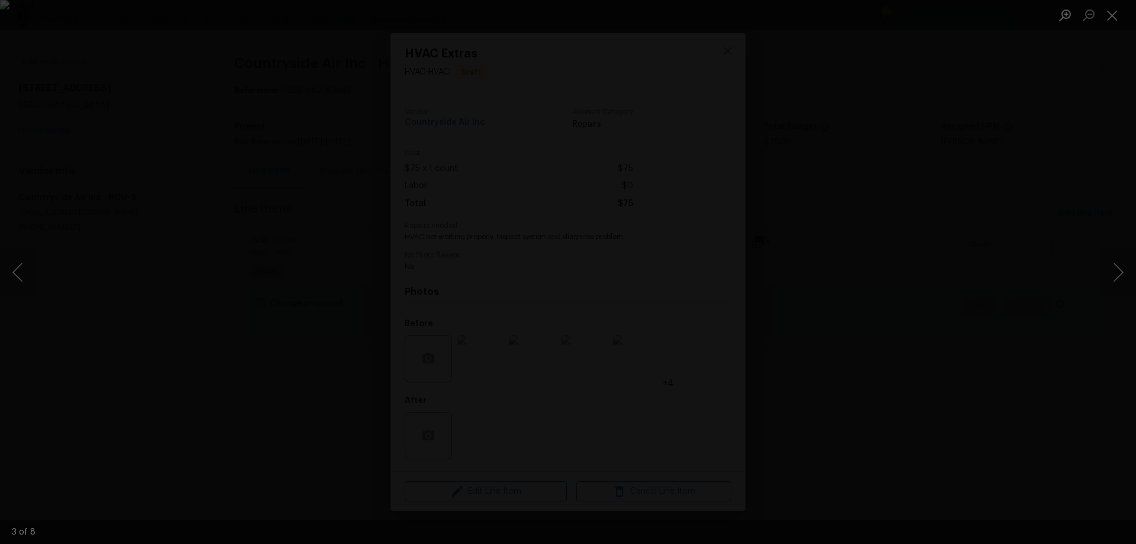
click at [991, 294] on div "Lightbox" at bounding box center [568, 272] width 1136 height 544
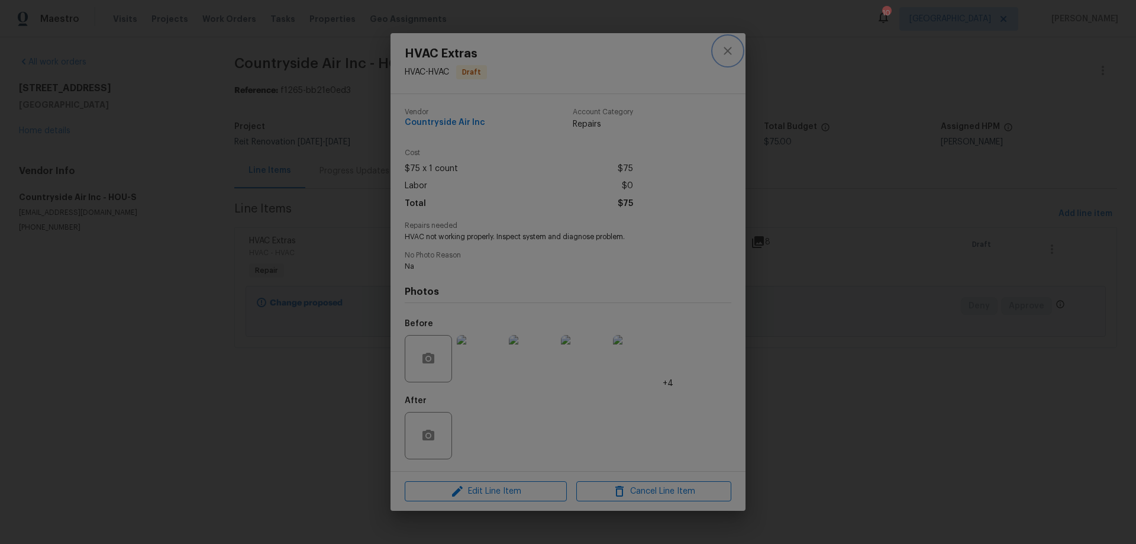
click at [728, 47] on icon "close" at bounding box center [728, 51] width 14 height 14
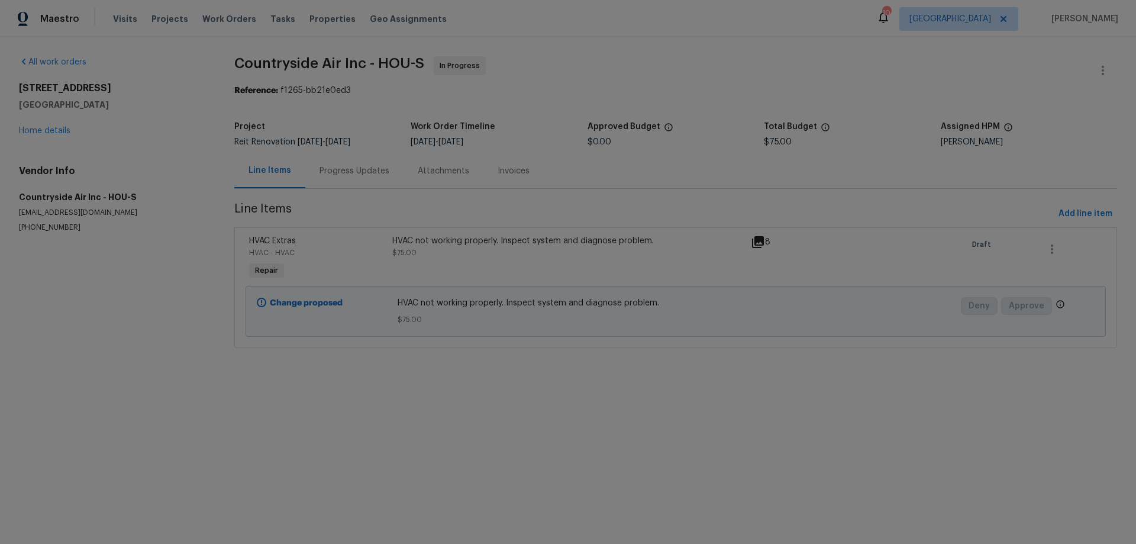
click at [329, 169] on div "Progress Updates" at bounding box center [355, 171] width 70 height 12
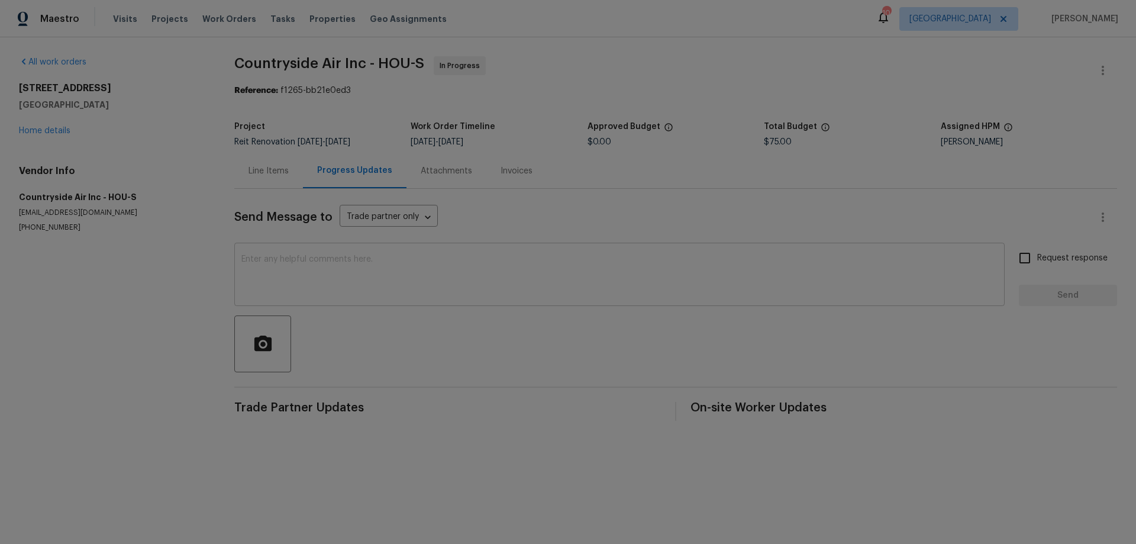
click at [262, 269] on textarea at bounding box center [619, 275] width 756 height 41
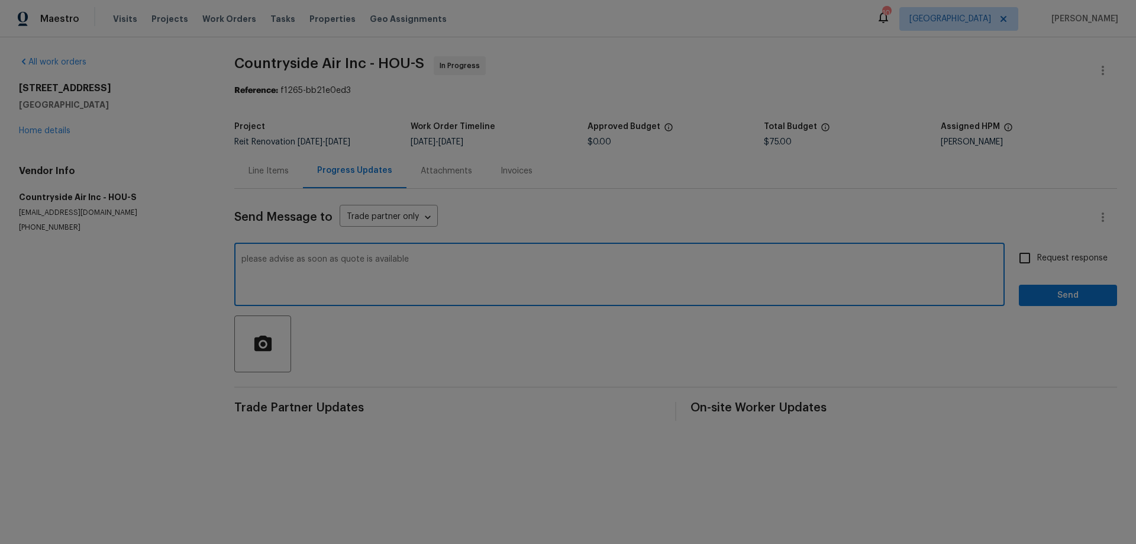
type textarea "please advise as soon as quote is available"
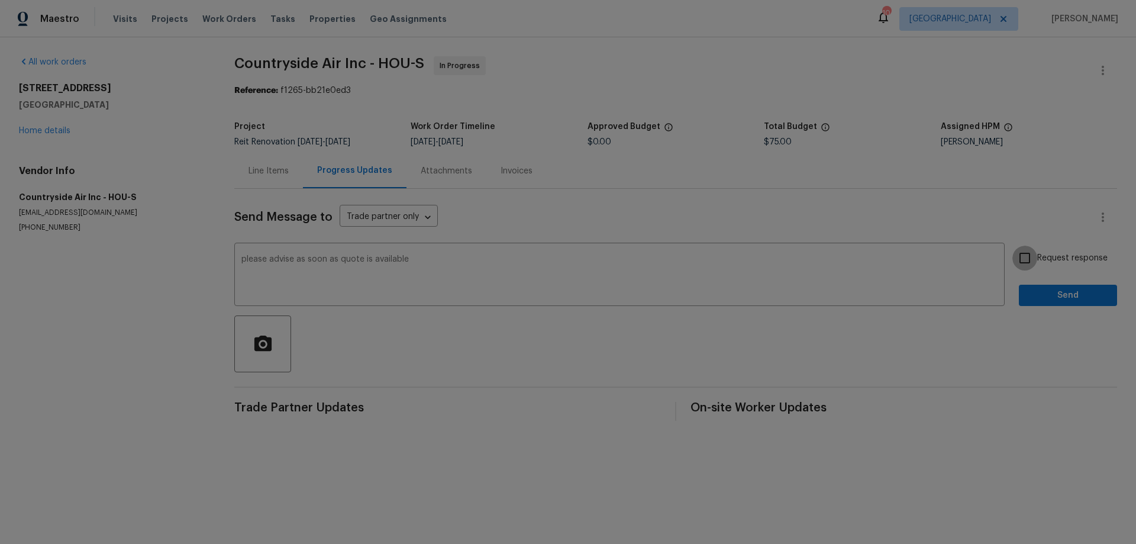
click at [1017, 258] on input "Request response" at bounding box center [1024, 258] width 25 height 25
checkbox input "true"
drag, startPoint x: 1039, startPoint y: 297, endPoint x: 1027, endPoint y: 305, distance: 14.1
click at [1039, 298] on span "Send" at bounding box center [1067, 295] width 79 height 15
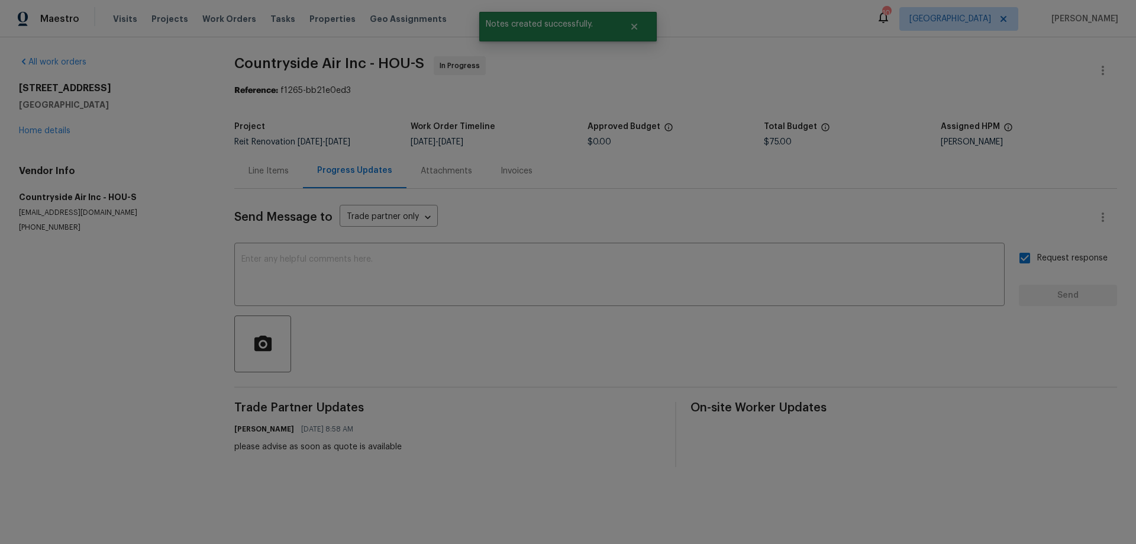
click at [250, 169] on div "Line Items" at bounding box center [269, 171] width 40 height 12
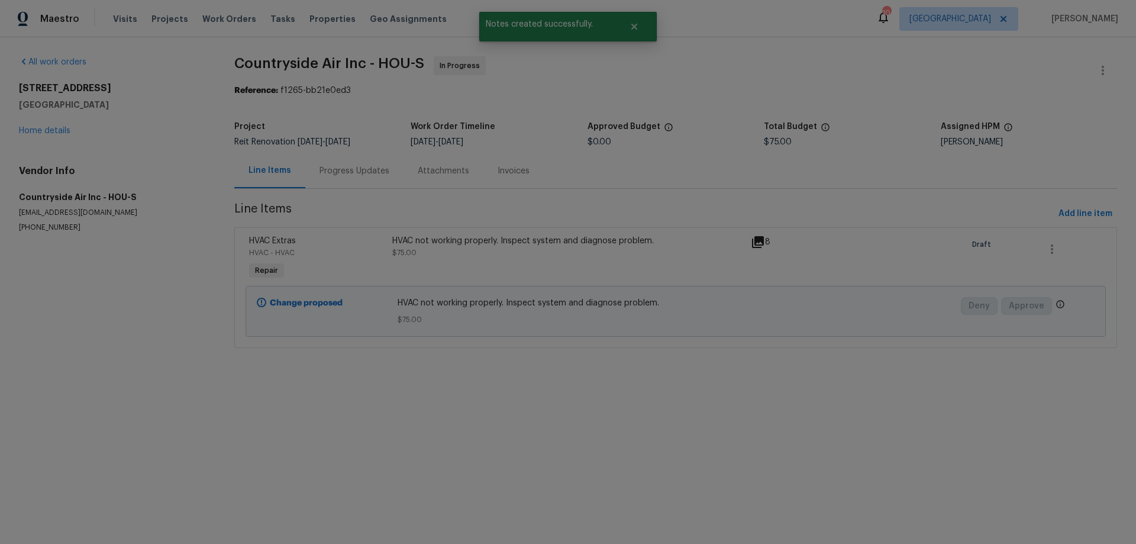
click at [337, 170] on div "Progress Updates" at bounding box center [355, 171] width 70 height 12
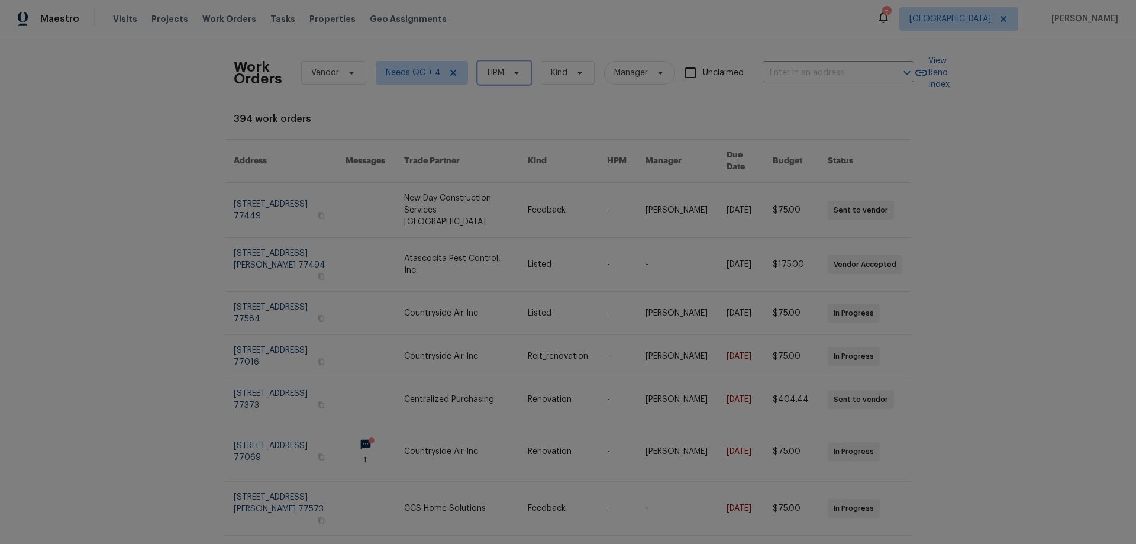
click at [492, 83] on span "HPM" at bounding box center [505, 73] width 54 height 24
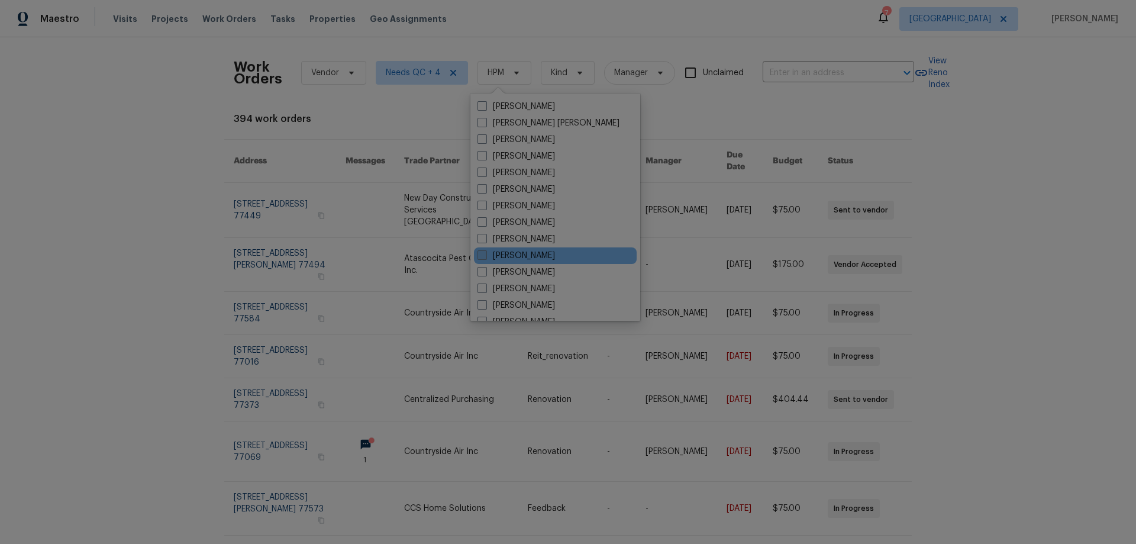
click at [511, 250] on label "[PERSON_NAME]" at bounding box center [517, 256] width 78 height 12
click at [485, 250] on input "[PERSON_NAME]" at bounding box center [482, 254] width 8 height 8
checkbox input "true"
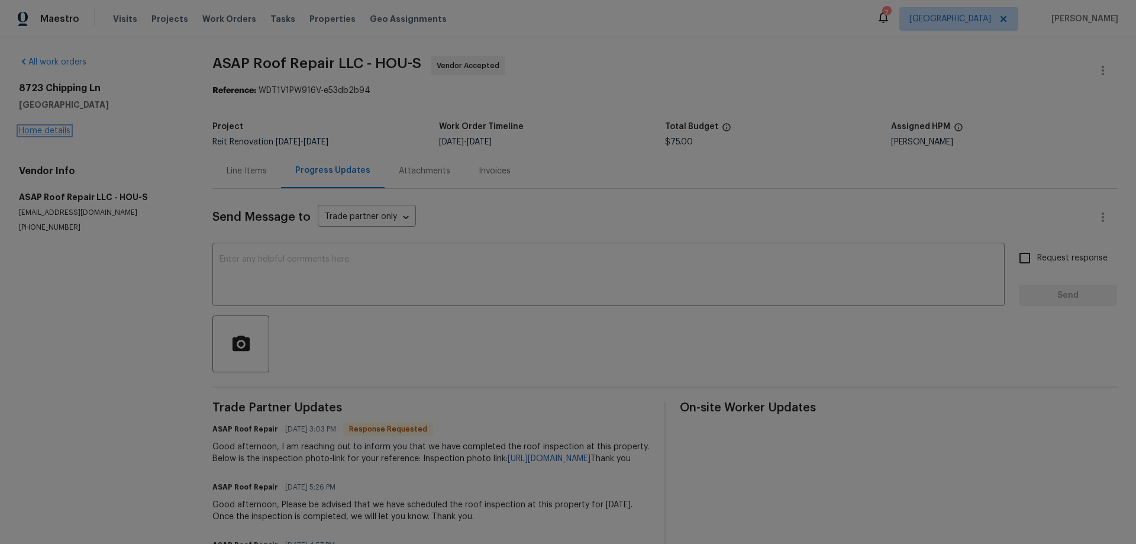
click at [45, 132] on link "Home details" at bounding box center [44, 131] width 51 height 8
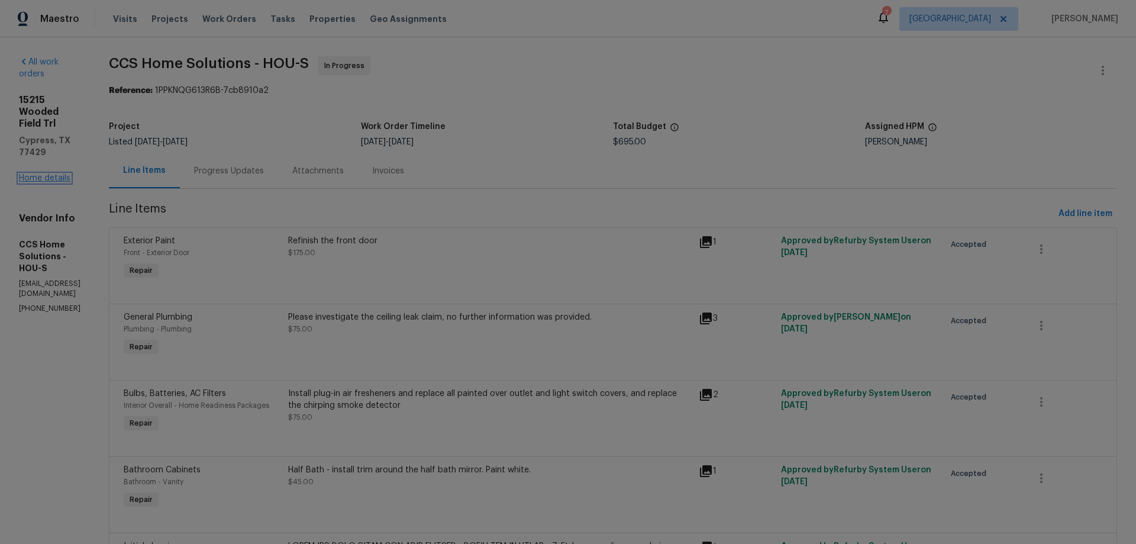
click at [45, 174] on link "Home details" at bounding box center [44, 178] width 51 height 8
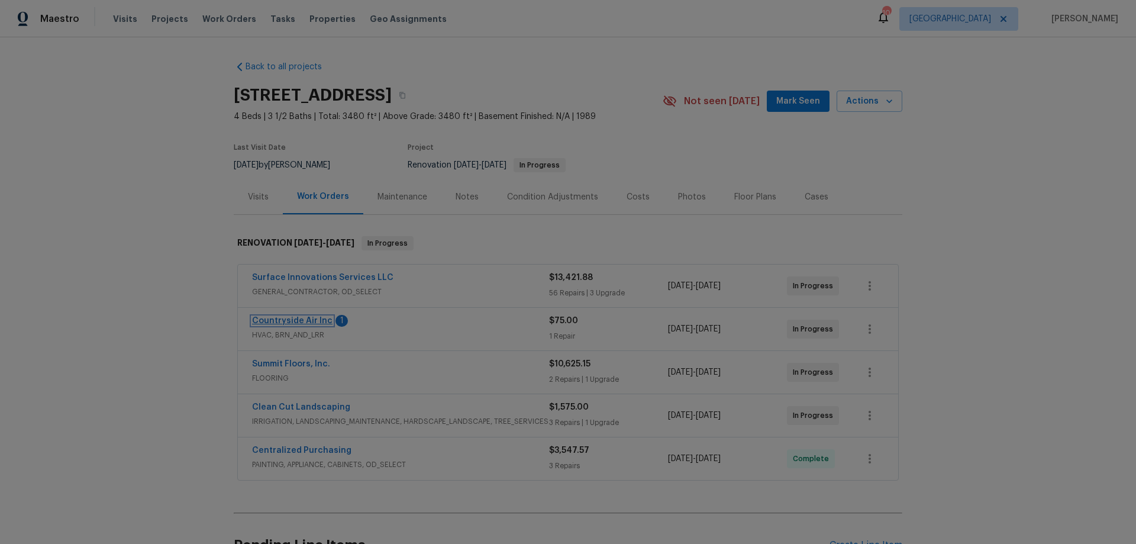
click at [307, 322] on link "Countryside Air Inc" at bounding box center [292, 321] width 80 height 8
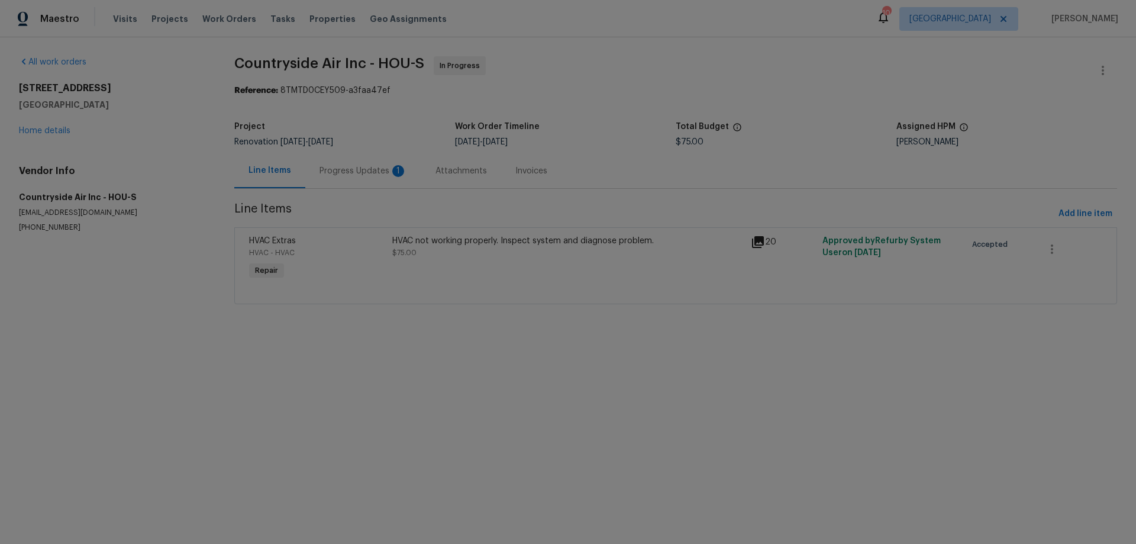
click at [366, 175] on div "Progress Updates 1" at bounding box center [364, 171] width 88 height 12
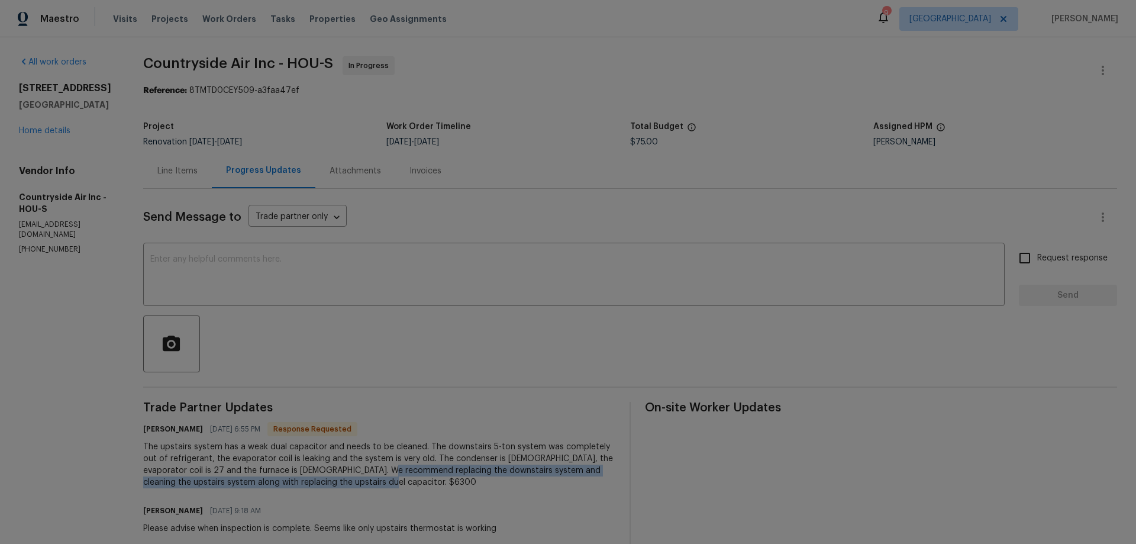
drag, startPoint x: 414, startPoint y: 470, endPoint x: 395, endPoint y: 494, distance: 31.1
click at [395, 494] on div "Trade Partner Updates [PERSON_NAME] [DATE] 6:55 PM Response Requested The upsta…" at bounding box center [379, 475] width 472 height 147
copy div "replacing the downstairs system and cleaning the upstairs system along with rep…"
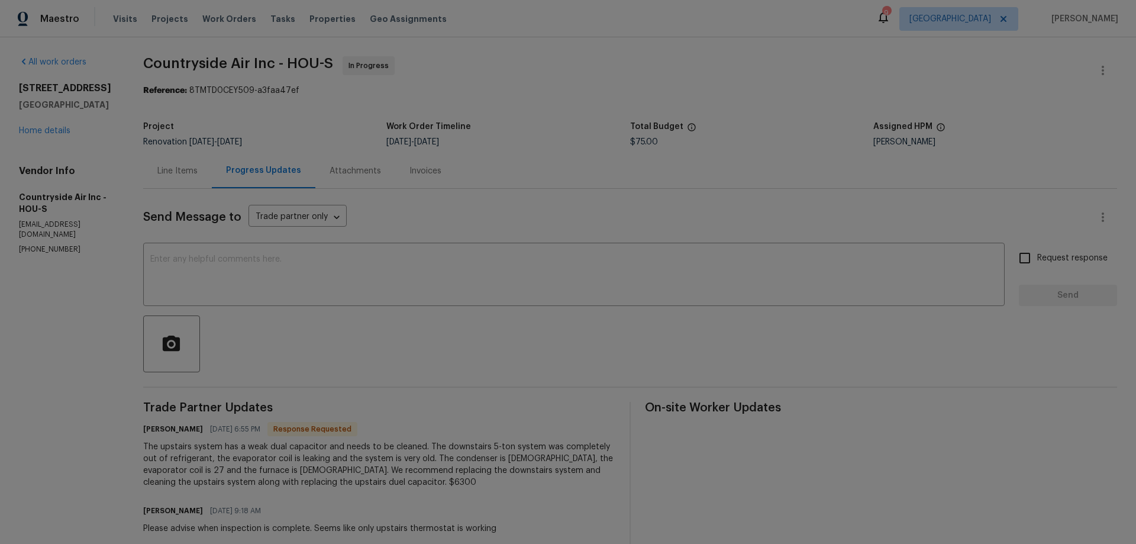
click at [453, 483] on div "The upstairs system has a weak dual capacitor and needs to be cleaned. The down…" at bounding box center [379, 464] width 472 height 47
click at [177, 159] on div "Line Items" at bounding box center [177, 170] width 69 height 35
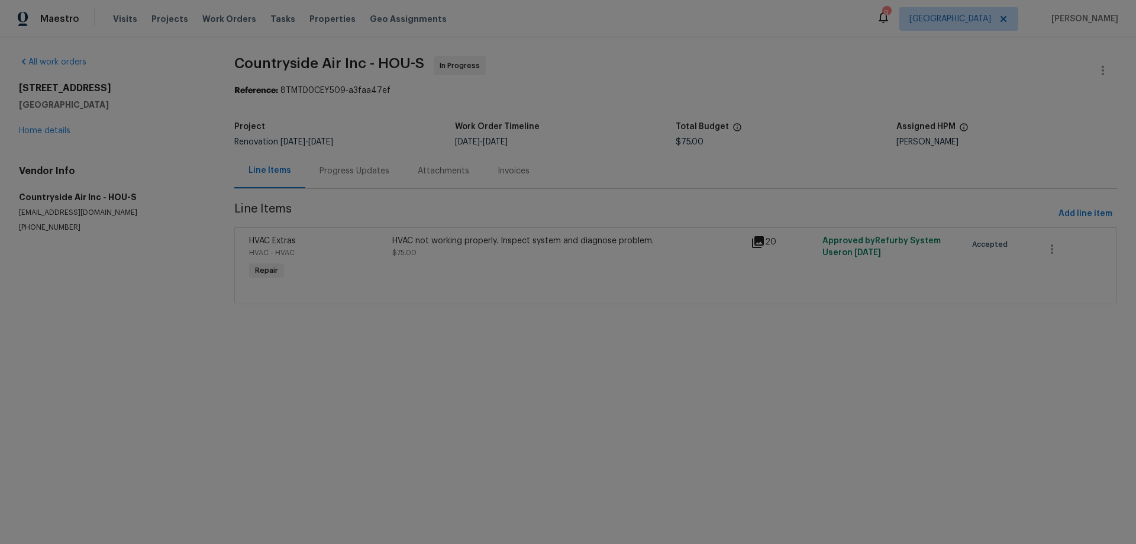
click at [519, 241] on div "HVAC not working properly. Inspect system and diagnose problem." at bounding box center [567, 241] width 351 height 12
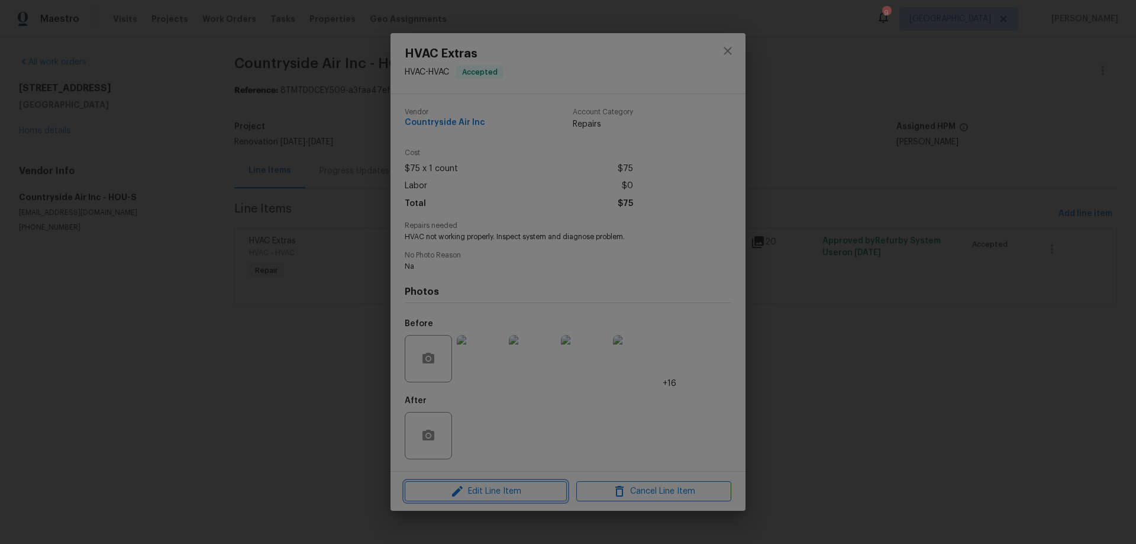
click at [471, 490] on span "Edit Line Item" at bounding box center [485, 491] width 155 height 15
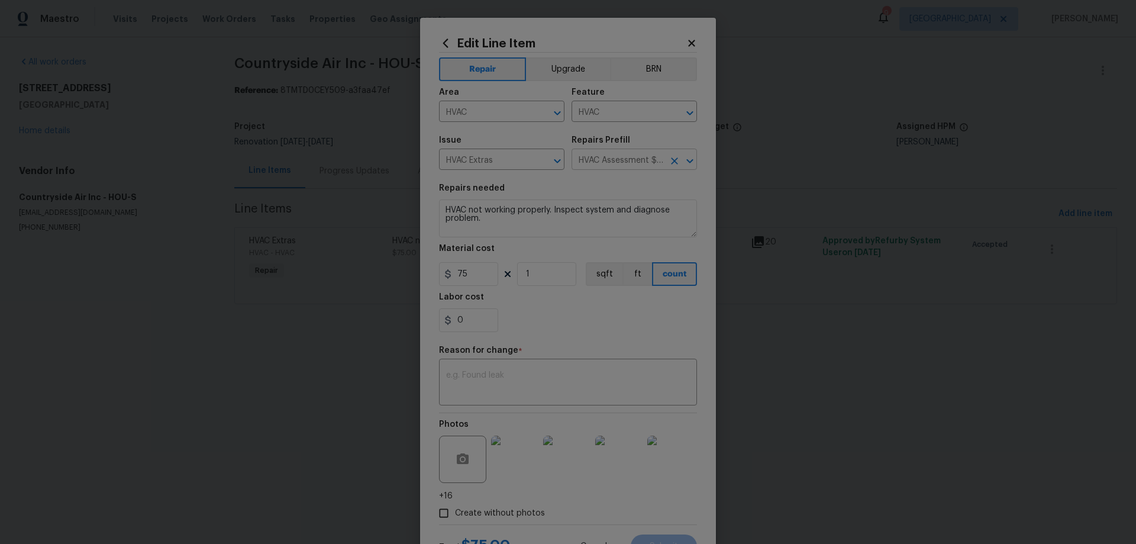
click at [589, 162] on input "HVAC Assessment $75.00" at bounding box center [618, 160] width 92 height 18
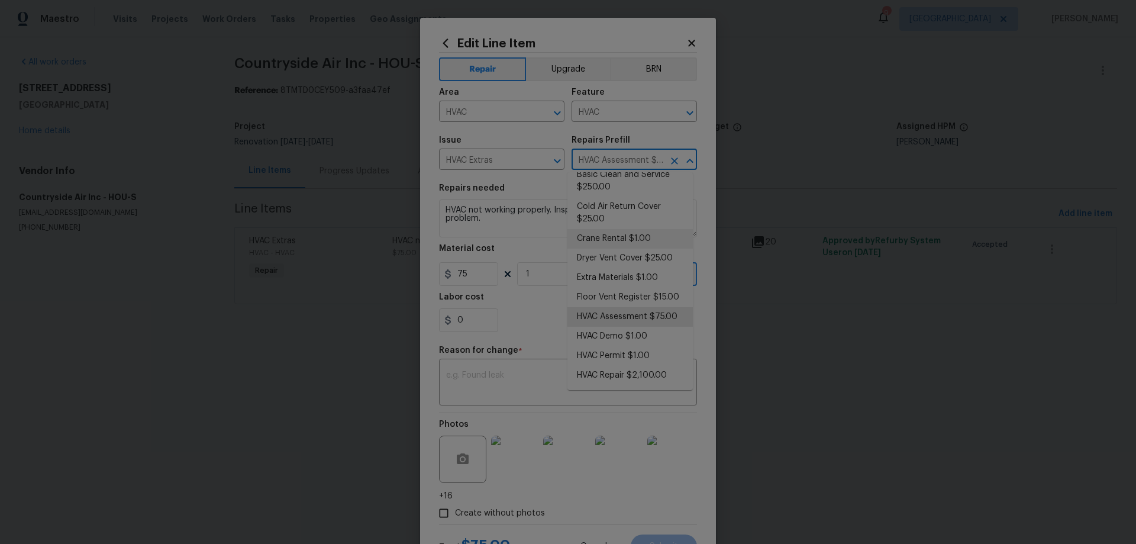
scroll to position [56, 0]
click at [627, 377] on li "HVAC Repair $2,100.00" at bounding box center [629, 376] width 125 height 20
type input "HVAC Repair $2,100.00"
type textarea "HVAC Repair"
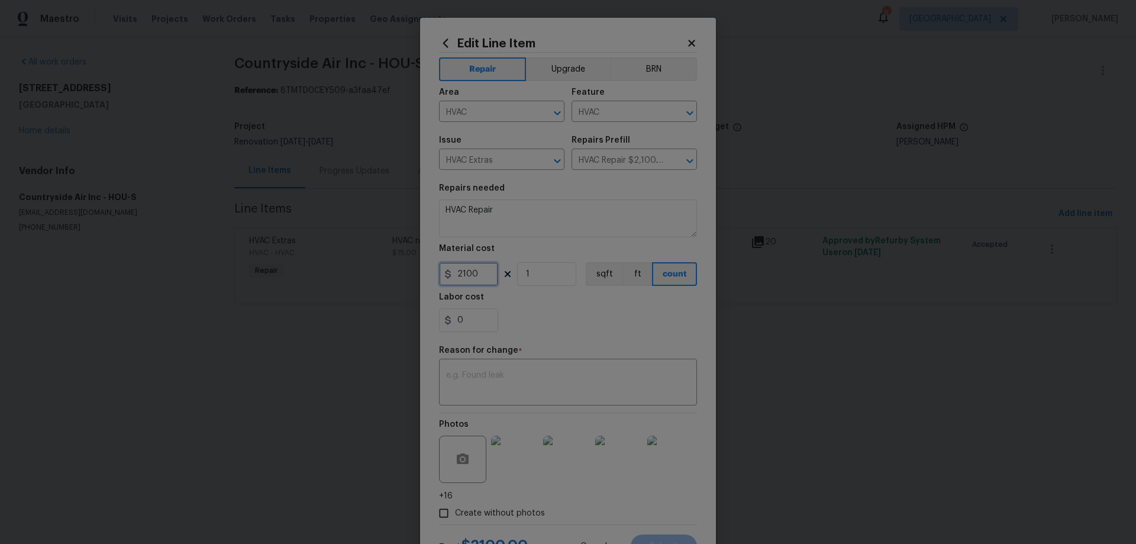
drag, startPoint x: 481, startPoint y: 271, endPoint x: 425, endPoint y: 267, distance: 55.2
click at [426, 271] on div "Edit Line Item Repair Upgrade BRN Area HVAC ​ Feature HVAC ​ Issue HVAC Extras …" at bounding box center [568, 297] width 296 height 559
type input "6300"
drag, startPoint x: 453, startPoint y: 199, endPoint x: 296, endPoint y: 182, distance: 158.3
click at [302, 182] on div "Edit Line Item Repair Upgrade BRN Area HVAC ​ Feature HVAC ​ Issue HVAC Extras …" at bounding box center [568, 272] width 1136 height 544
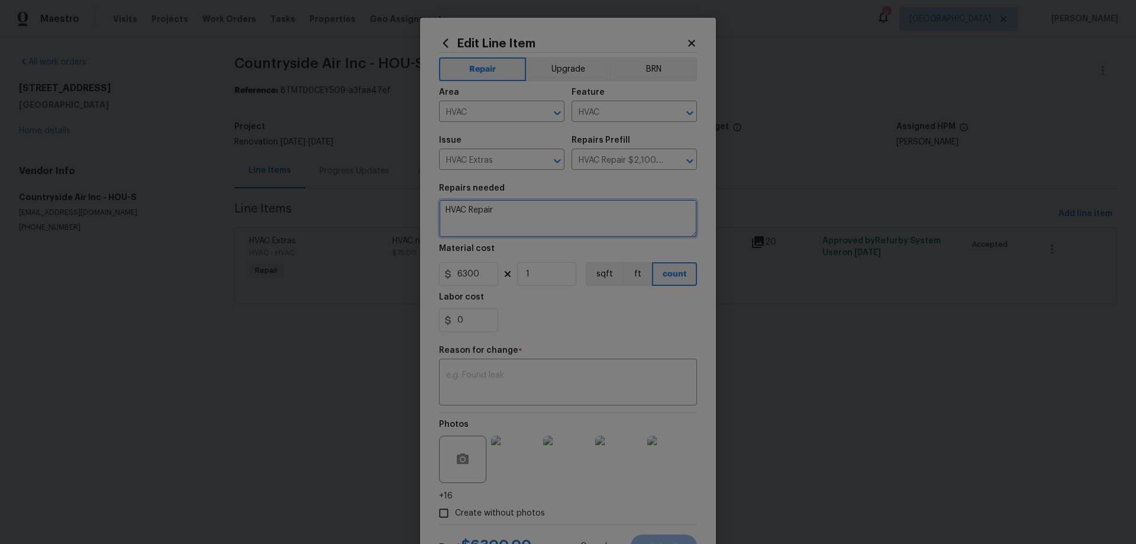
paste textarea "replacing the downstairs system and cleaning the upstairs system along with rep…"
type textarea "replacing the downstairs system and cleaning the upstairs system along with rep…"
click at [496, 378] on textarea at bounding box center [568, 383] width 244 height 25
paste textarea "The upstairs system has a weak dual capacitor and needs to be cleaned. The down…"
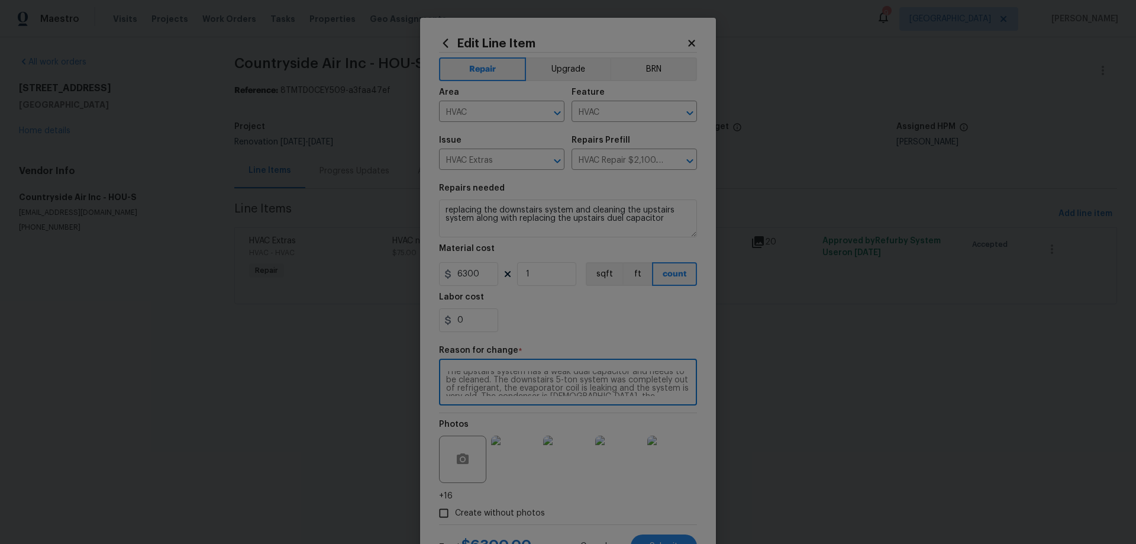
scroll to position [0, 0]
click at [439, 373] on div "The upstairs system has a weak dual capacitor and needs to be cleaned. The down…" at bounding box center [568, 384] width 258 height 44
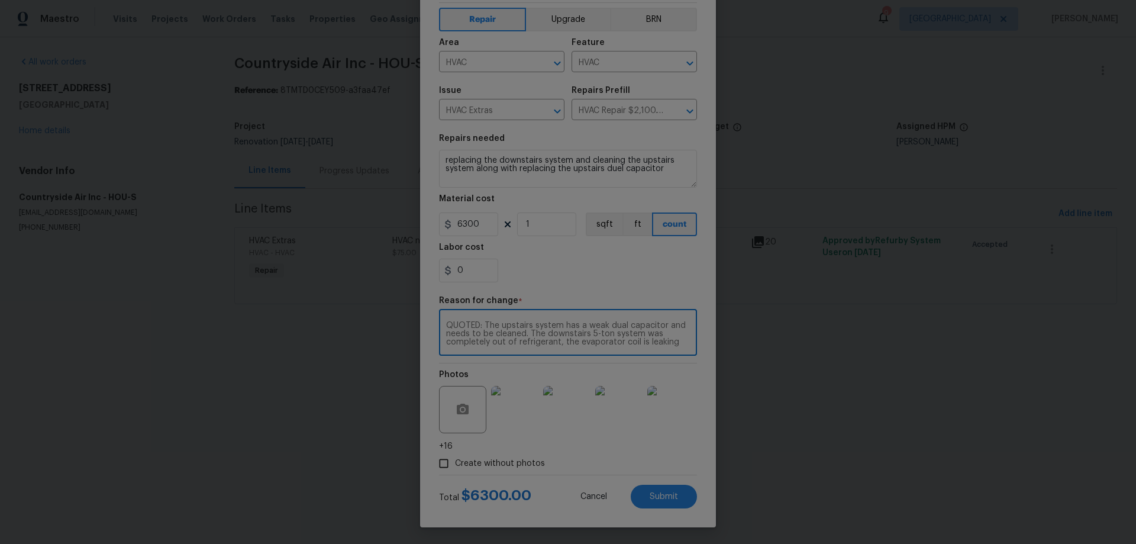
scroll to position [51, 0]
type textarea "QUOTED: The upstairs system has a weak dual capacitor and needs to be cleaned. …"
click at [665, 499] on span "Submit" at bounding box center [664, 495] width 28 height 9
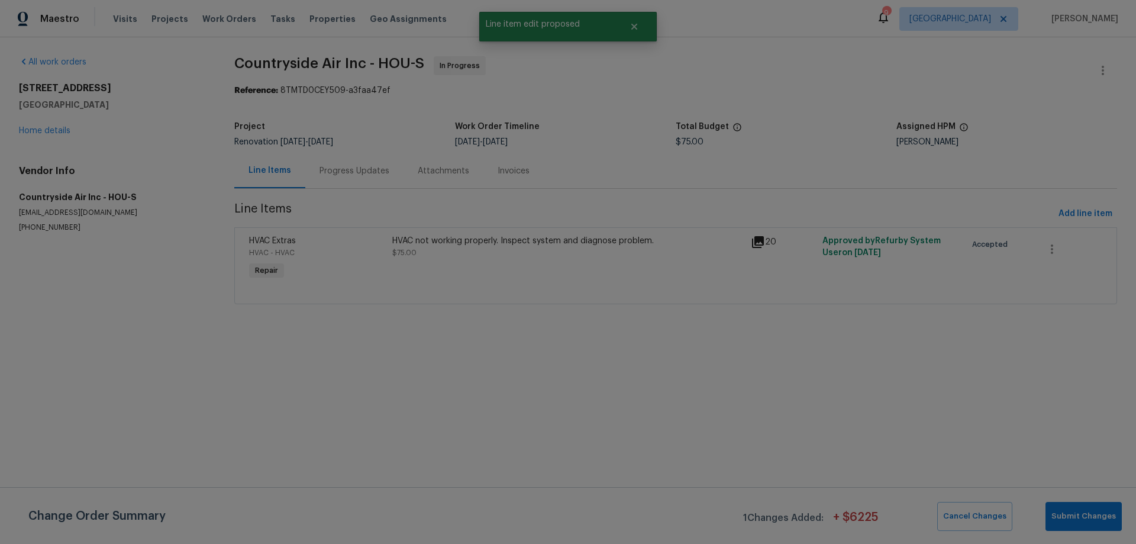
scroll to position [0, 0]
click at [1091, 520] on span "Submit Changes" at bounding box center [1084, 516] width 65 height 14
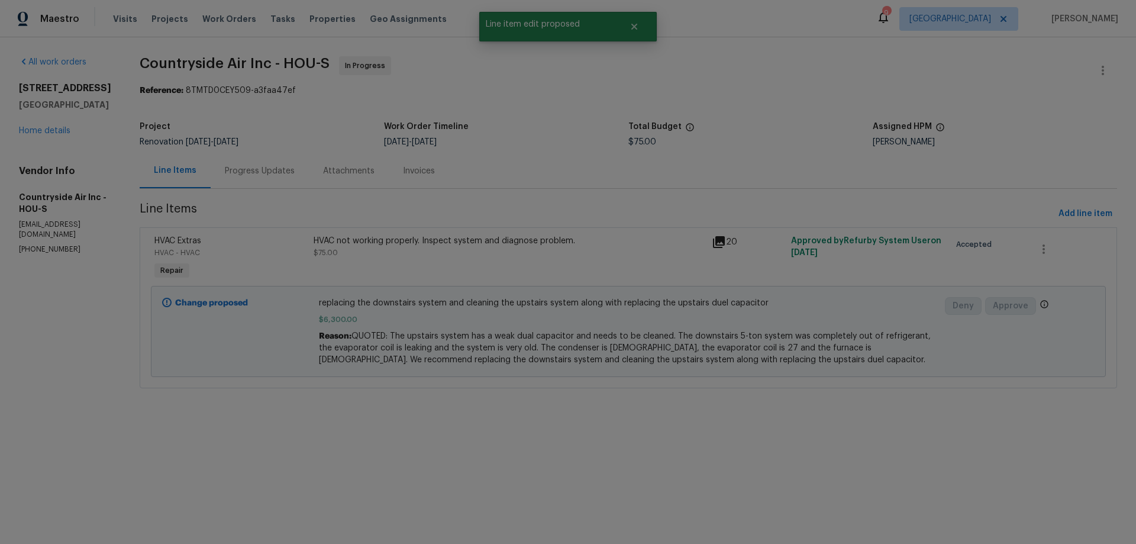
click at [245, 173] on div "Progress Updates" at bounding box center [260, 171] width 70 height 12
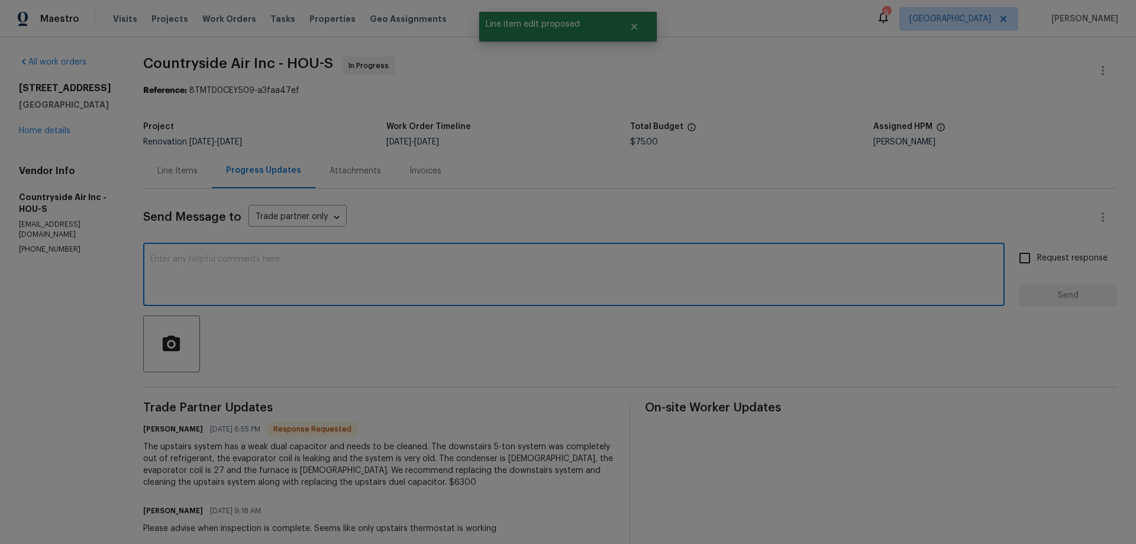
click at [366, 276] on textarea at bounding box center [573, 275] width 847 height 41
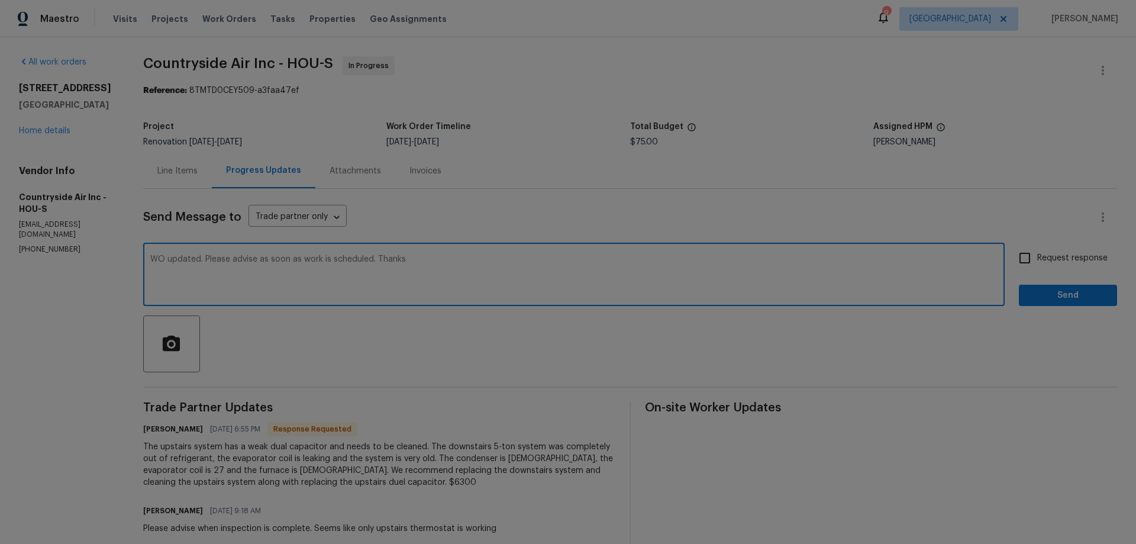
type textarea "WO updated. Please advise as soon as work is scheduled. Thanks"
click at [1017, 261] on input "Request response" at bounding box center [1024, 258] width 25 height 25
checkbox input "true"
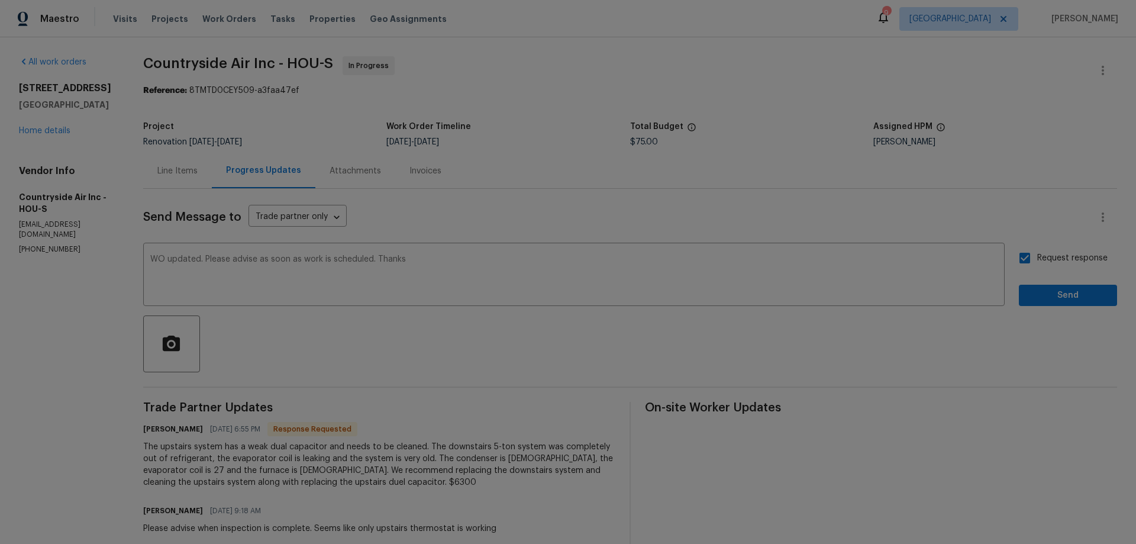
click at [1047, 308] on div "Send Message to Trade partner only Trade partner only ​ WO updated. Please advi…" at bounding box center [630, 369] width 974 height 360
click at [1040, 300] on span "Send" at bounding box center [1067, 295] width 79 height 15
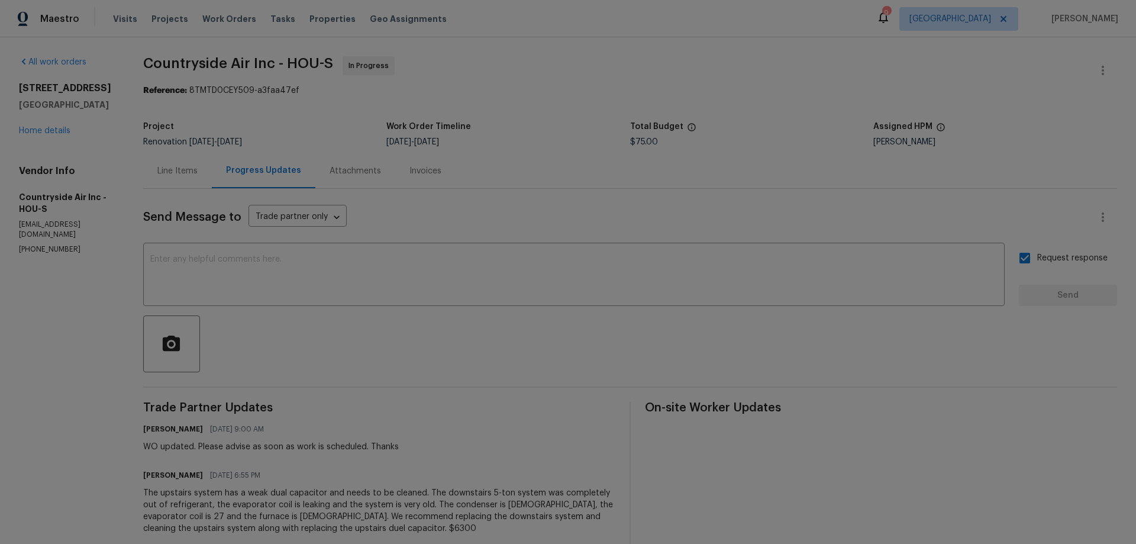
click at [186, 166] on div "Line Items" at bounding box center [177, 171] width 40 height 12
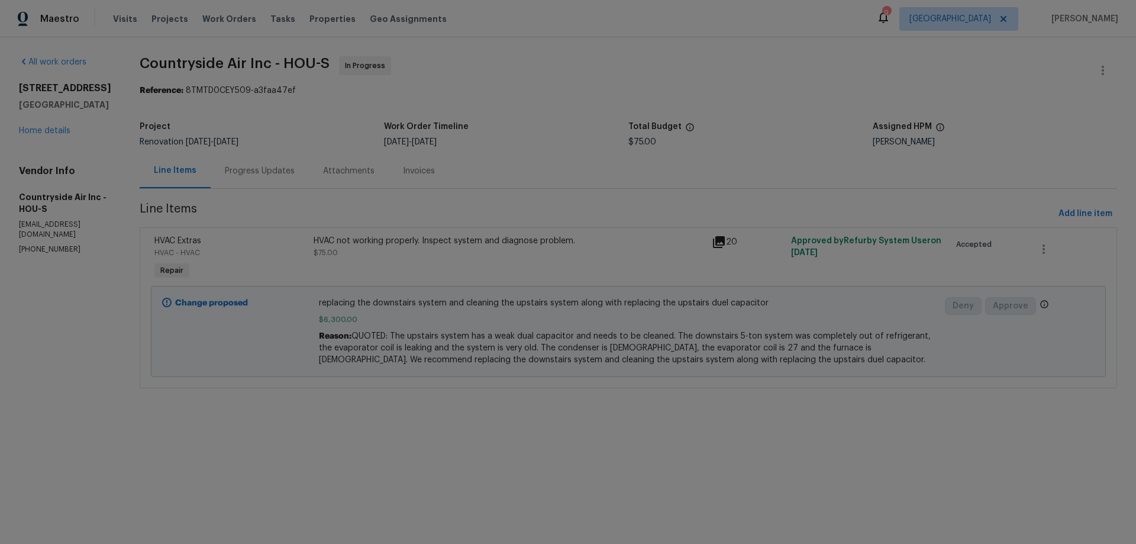
click at [431, 249] on div "HVAC not working properly. Inspect system and diagnose problem. $75.00" at bounding box center [509, 247] width 391 height 24
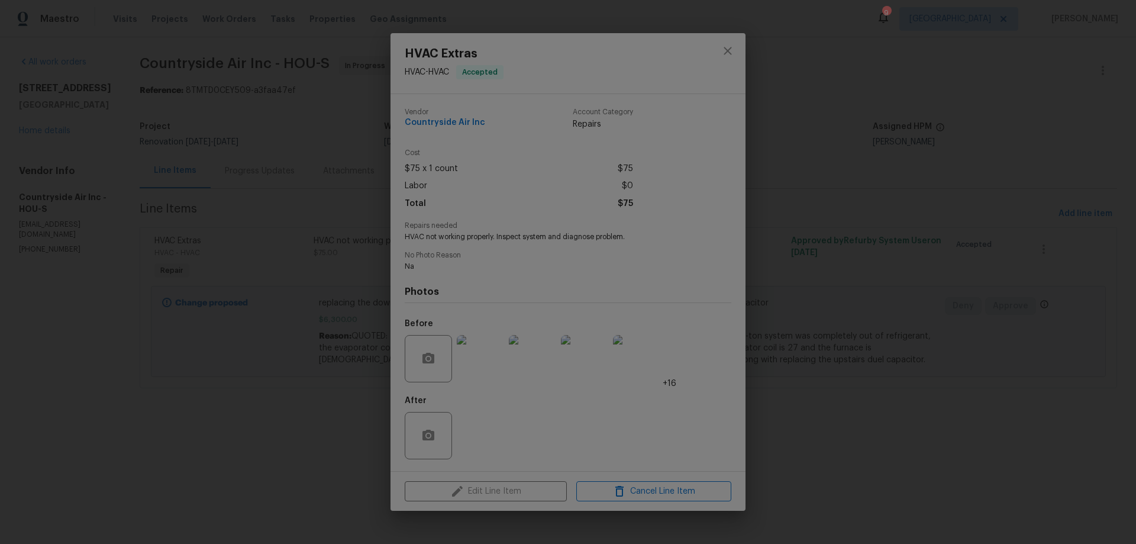
click at [487, 369] on img at bounding box center [480, 358] width 47 height 47
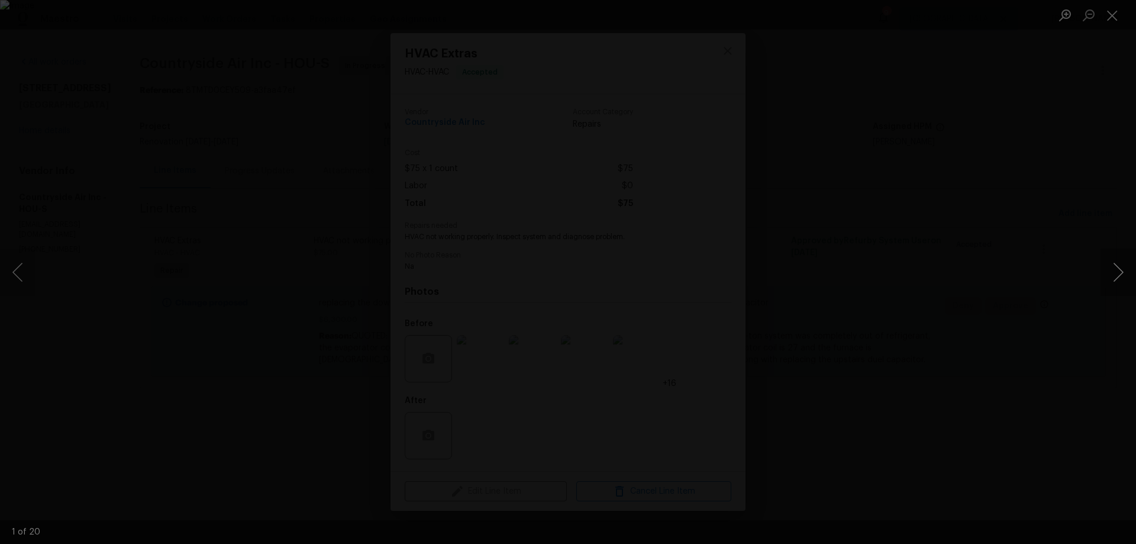
click at [1112, 266] on button "Next image" at bounding box center [1119, 272] width 36 height 47
click at [1110, 266] on button "Next image" at bounding box center [1119, 272] width 36 height 47
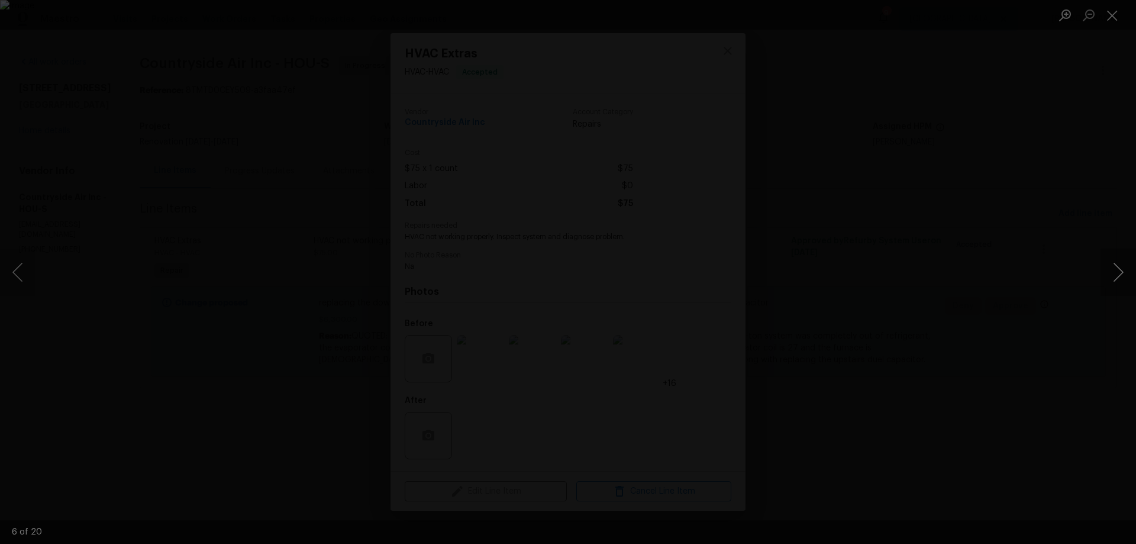
click at [1117, 273] on button "Next image" at bounding box center [1119, 272] width 36 height 47
click at [1115, 273] on button "Next image" at bounding box center [1119, 272] width 36 height 47
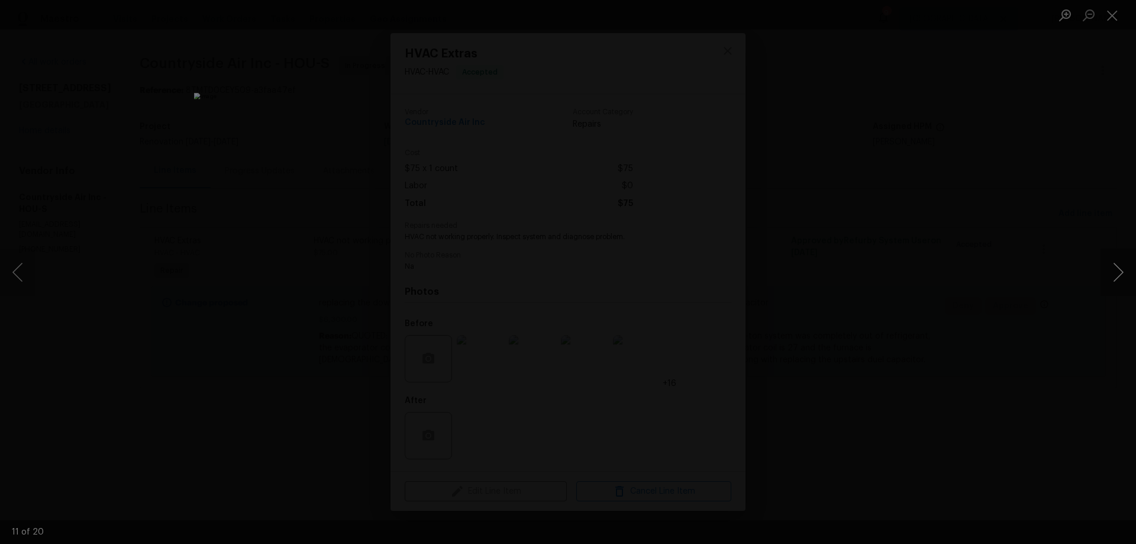
click at [1115, 273] on button "Next image" at bounding box center [1119, 272] width 36 height 47
click at [1113, 273] on button "Next image" at bounding box center [1119, 272] width 36 height 47
click at [1117, 265] on button "Next image" at bounding box center [1119, 272] width 36 height 47
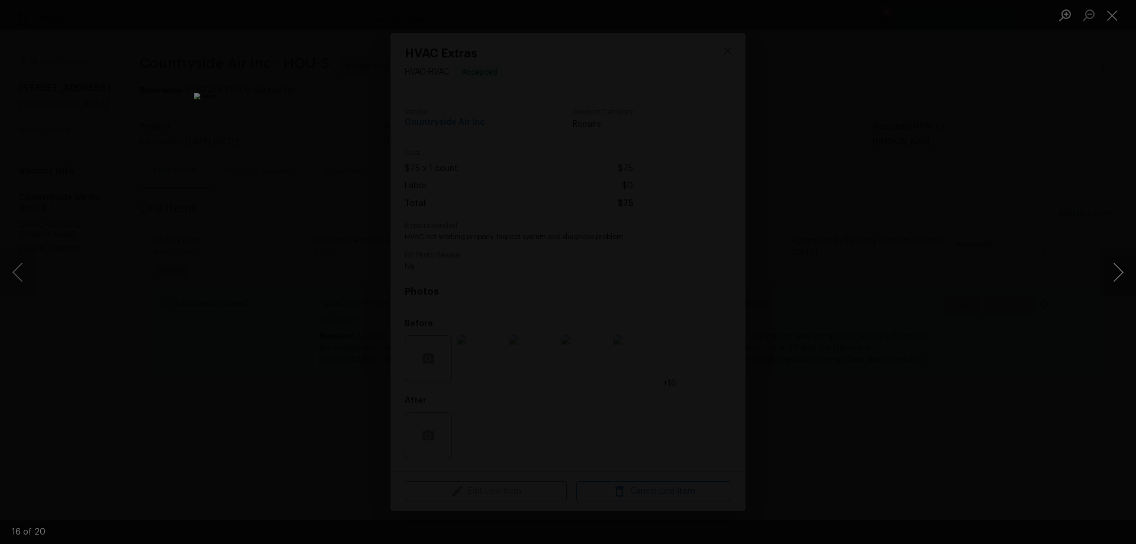
click at [1117, 265] on button "Next image" at bounding box center [1119, 272] width 36 height 47
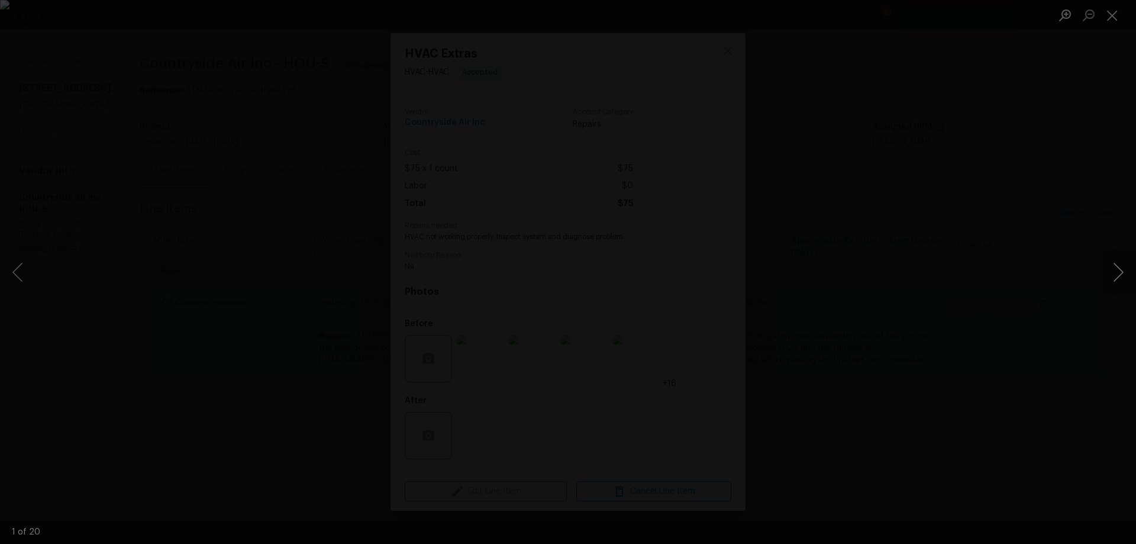
click at [1117, 265] on button "Next image" at bounding box center [1119, 272] width 36 height 47
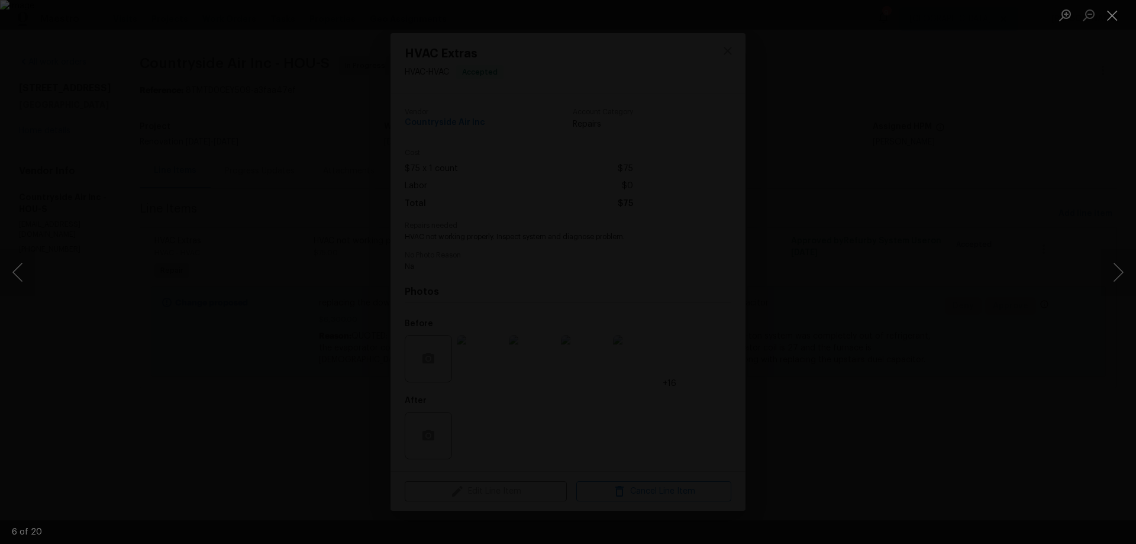
click at [1112, 18] on button "Close lightbox" at bounding box center [1113, 15] width 24 height 21
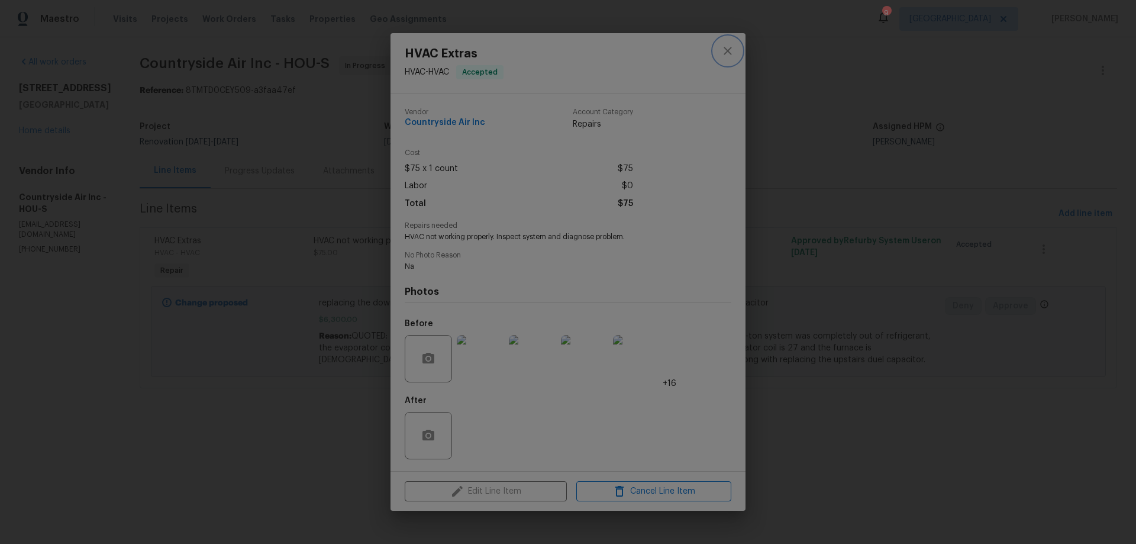
click at [730, 51] on icon "close" at bounding box center [728, 51] width 14 height 14
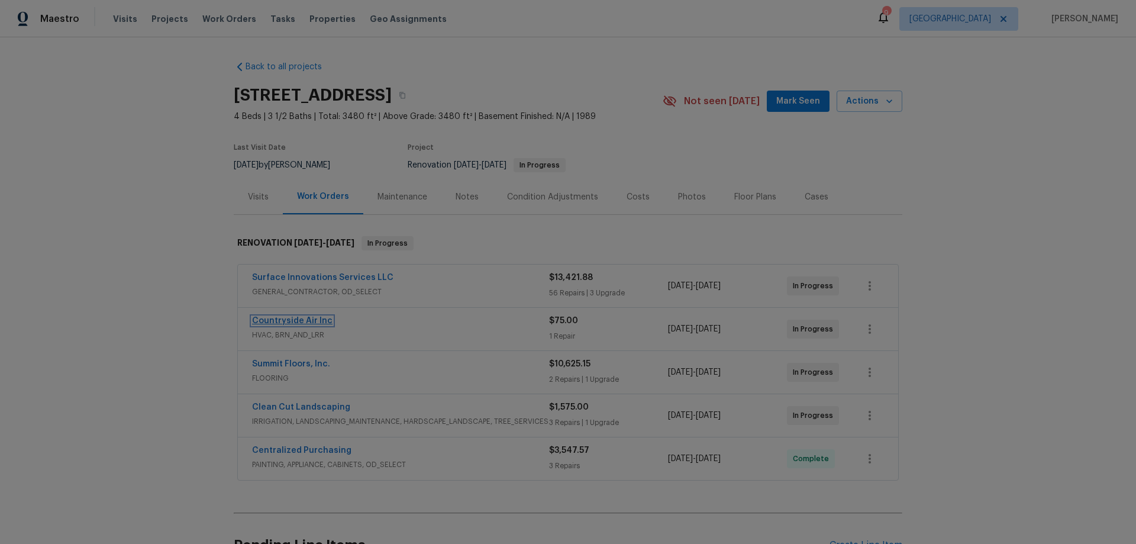
click at [292, 317] on link "Countryside Air Inc" at bounding box center [292, 321] width 80 height 8
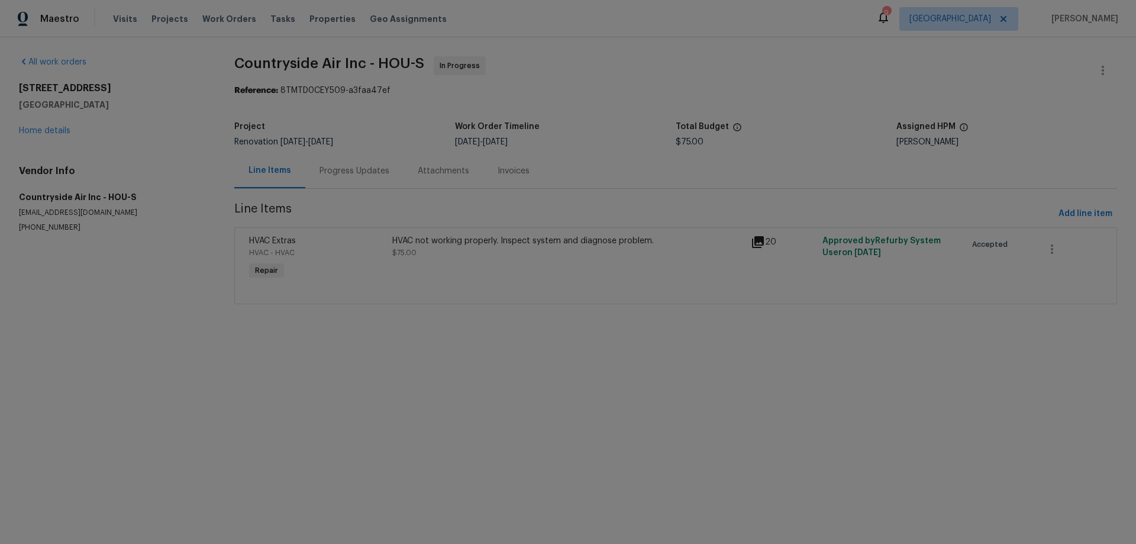
click at [336, 169] on div "Progress Updates" at bounding box center [355, 171] width 70 height 12
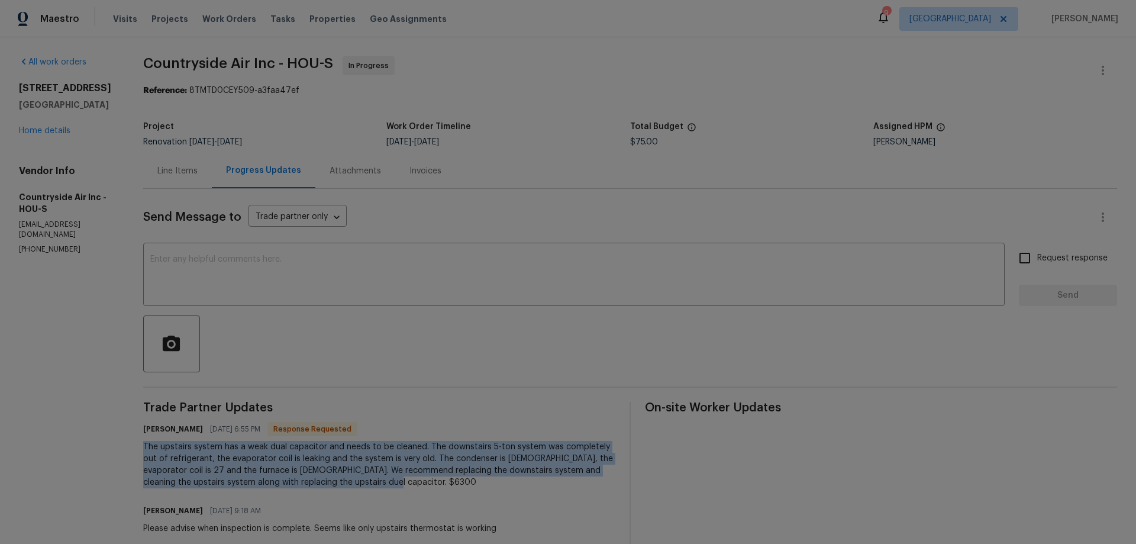
drag, startPoint x: 149, startPoint y: 443, endPoint x: 398, endPoint y: 486, distance: 253.3
click at [398, 486] on div "The upstairs system has a weak dual capacitor and needs to be cleaned. The down…" at bounding box center [379, 464] width 472 height 47
copy div "The upstairs system has a weak dual capacitor and needs to be cleaned. The down…"
